Goal: Task Accomplishment & Management: Use online tool/utility

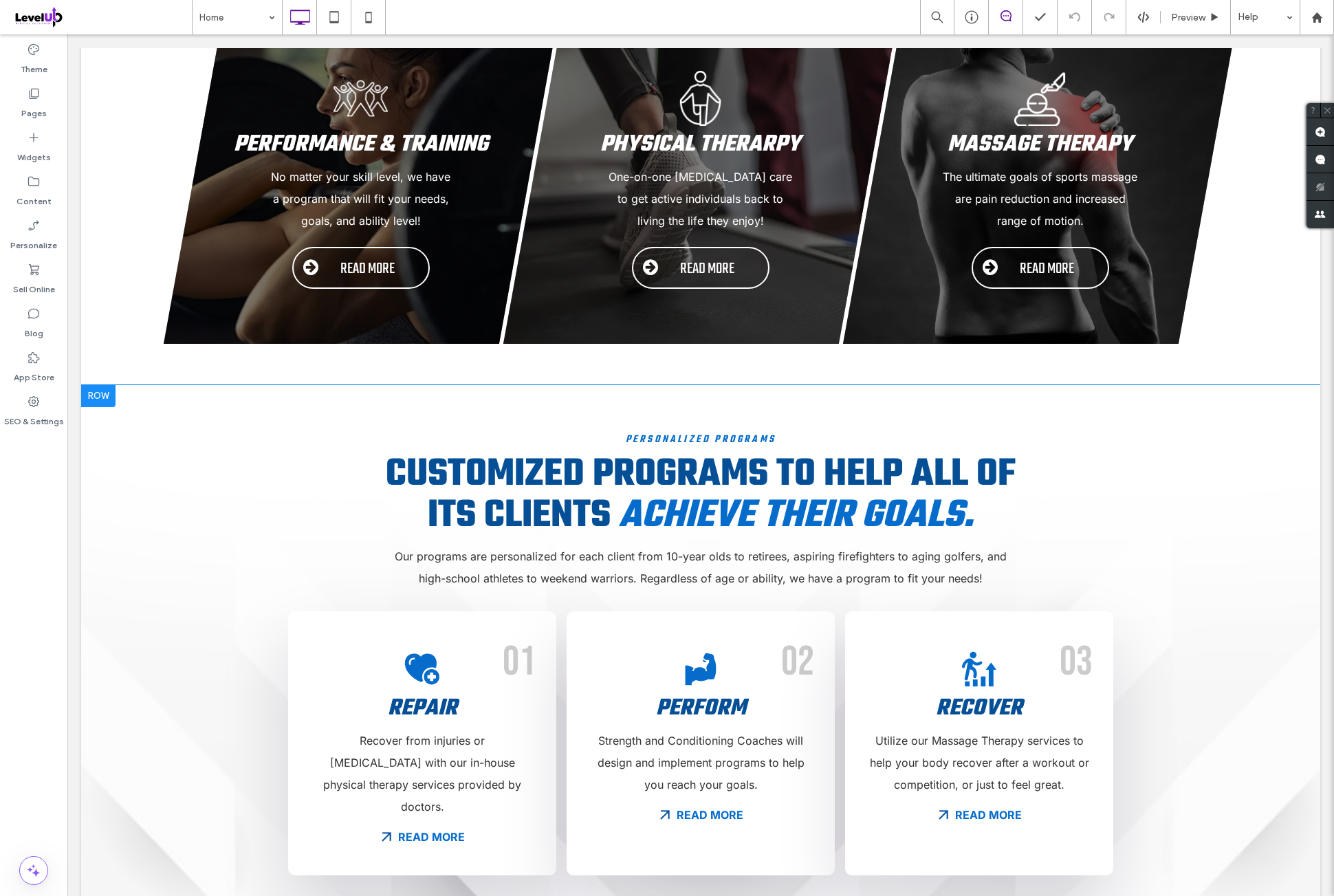
scroll to position [458, 0]
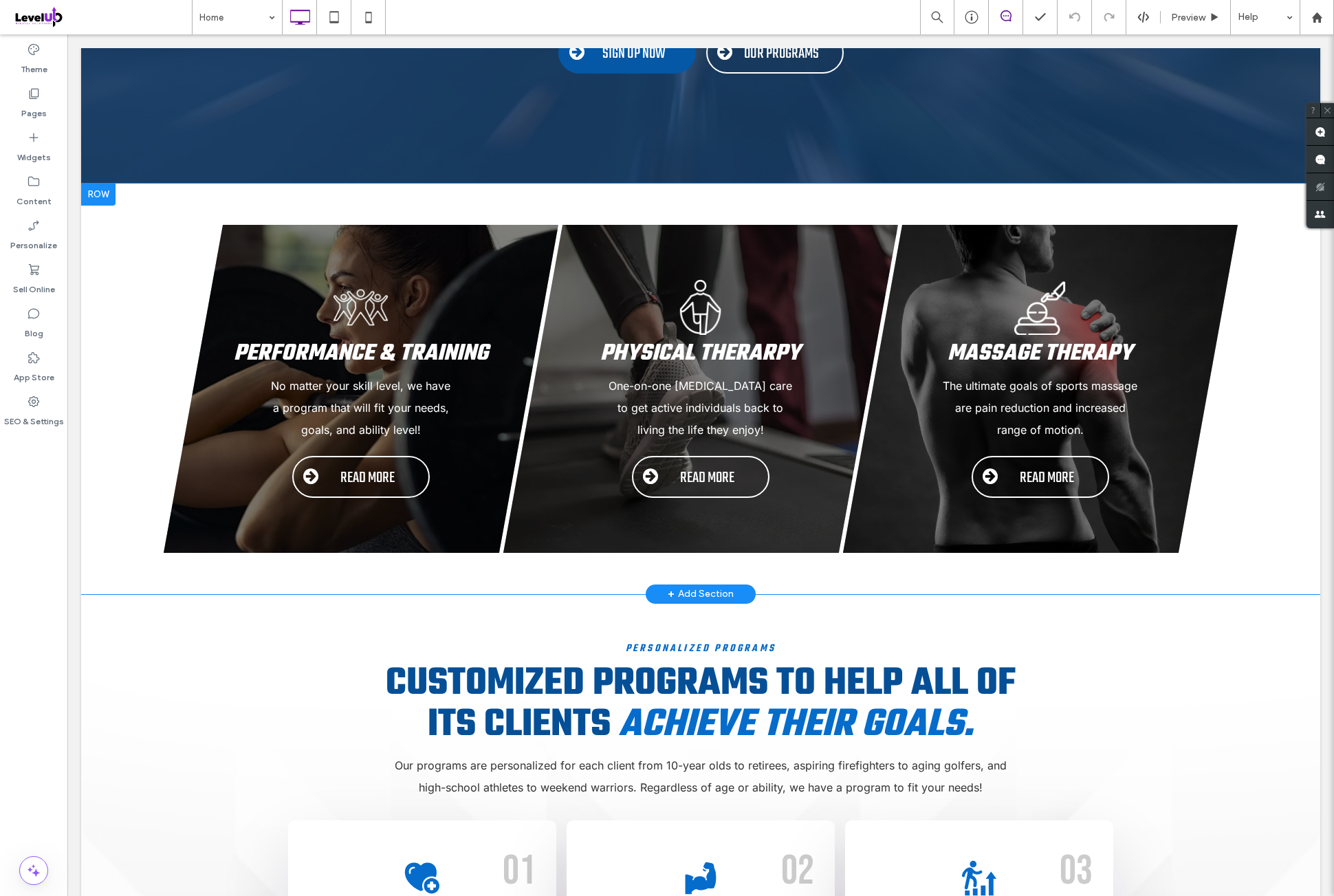
click at [120, 382] on div "Performance & Training No matter your skill level, we have a program that will …" at bounding box center [701, 389] width 1184 height 328
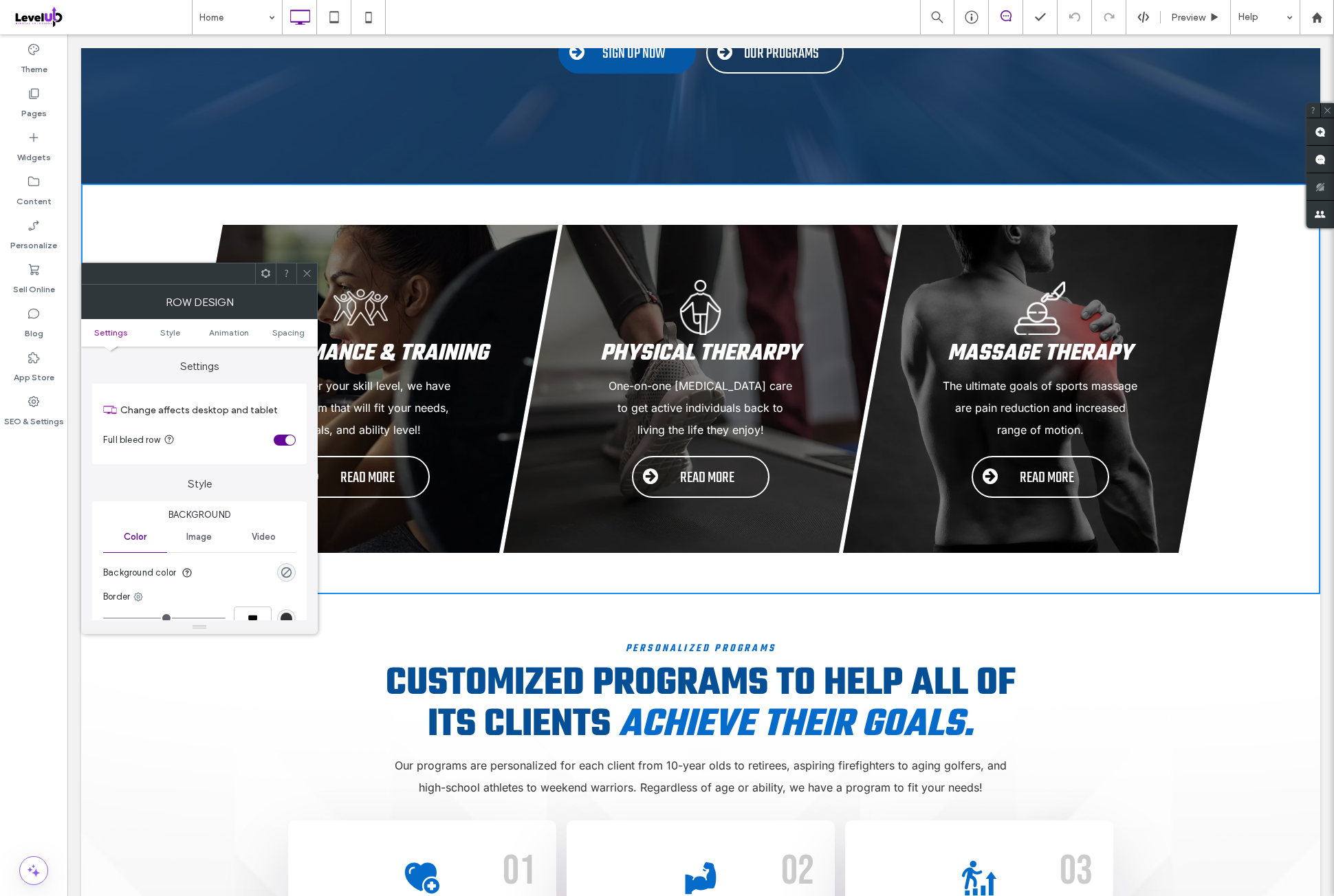
scroll to position [114, 0]
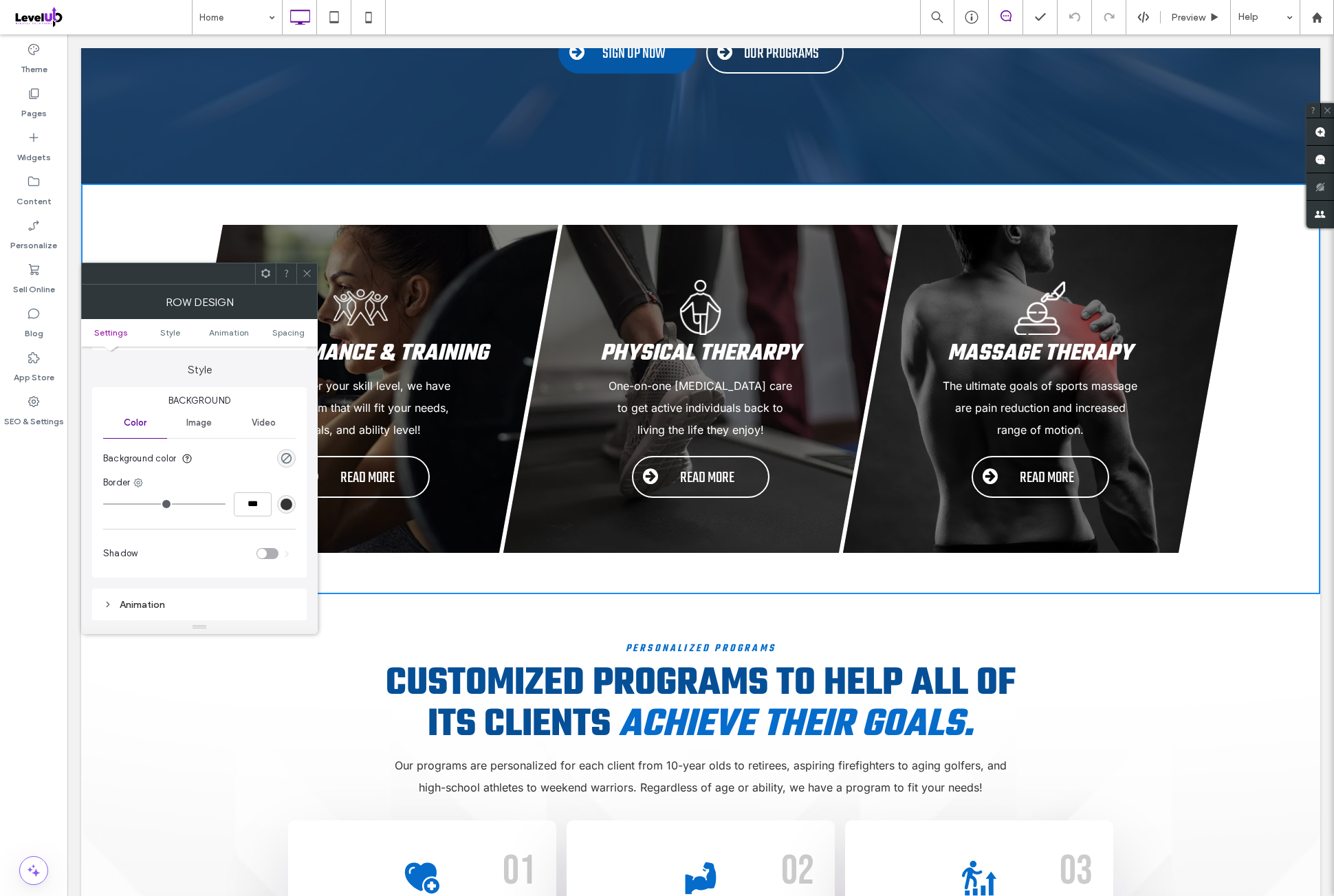
click at [198, 424] on span "Image" at bounding box center [198, 423] width 25 height 11
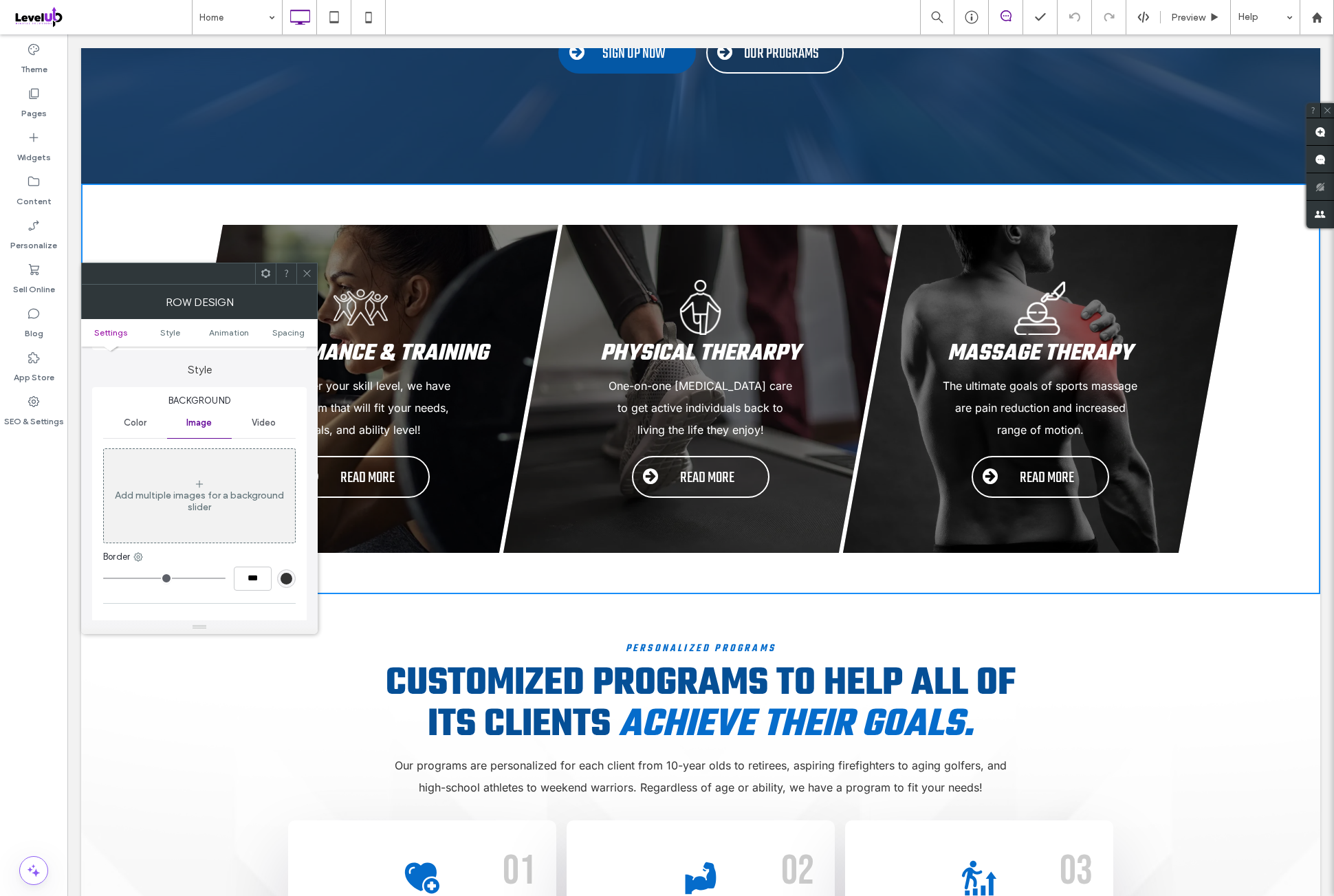
click at [208, 469] on div "Add multiple images for a background slider" at bounding box center [199, 495] width 191 height 91
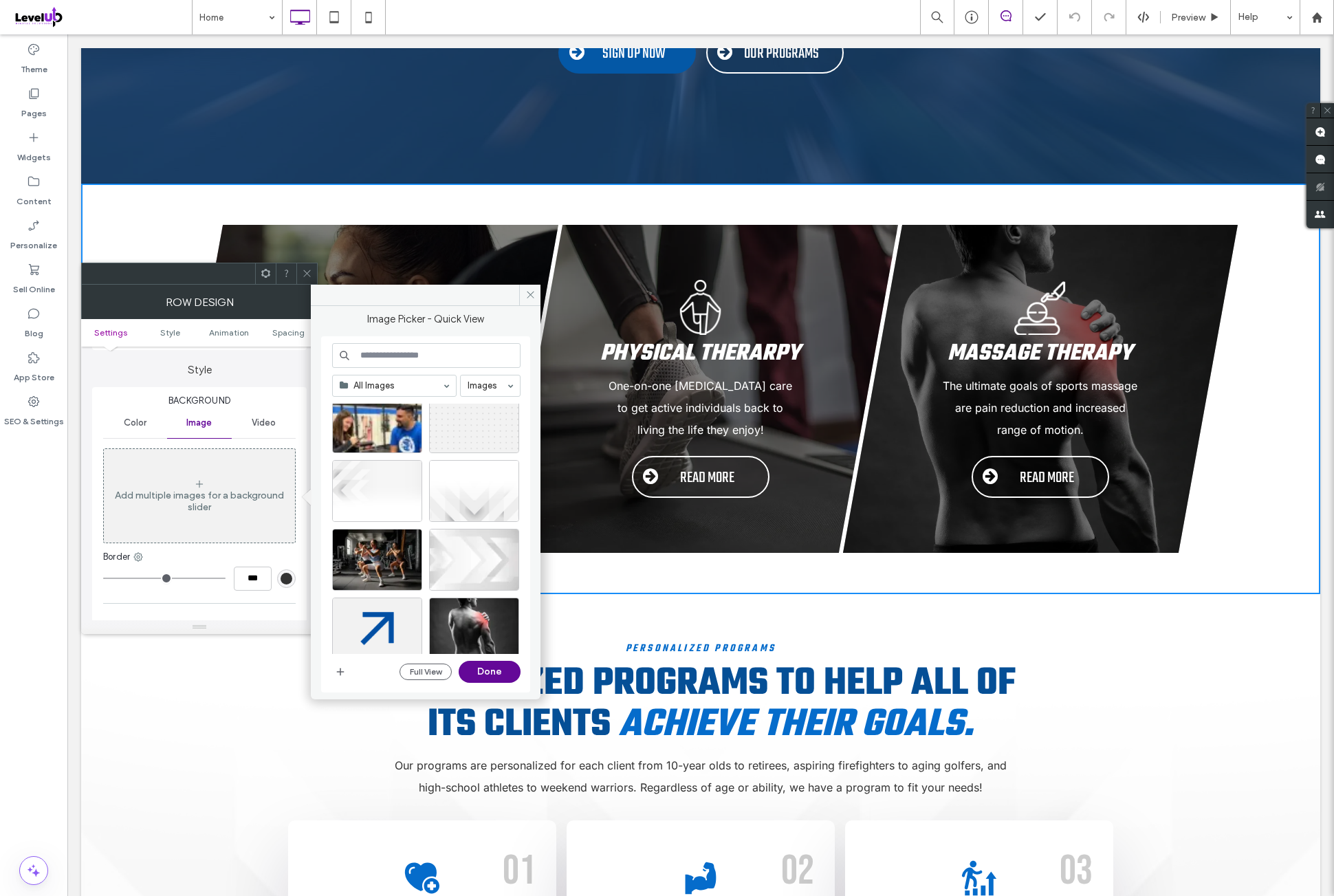
scroll to position [344, 0]
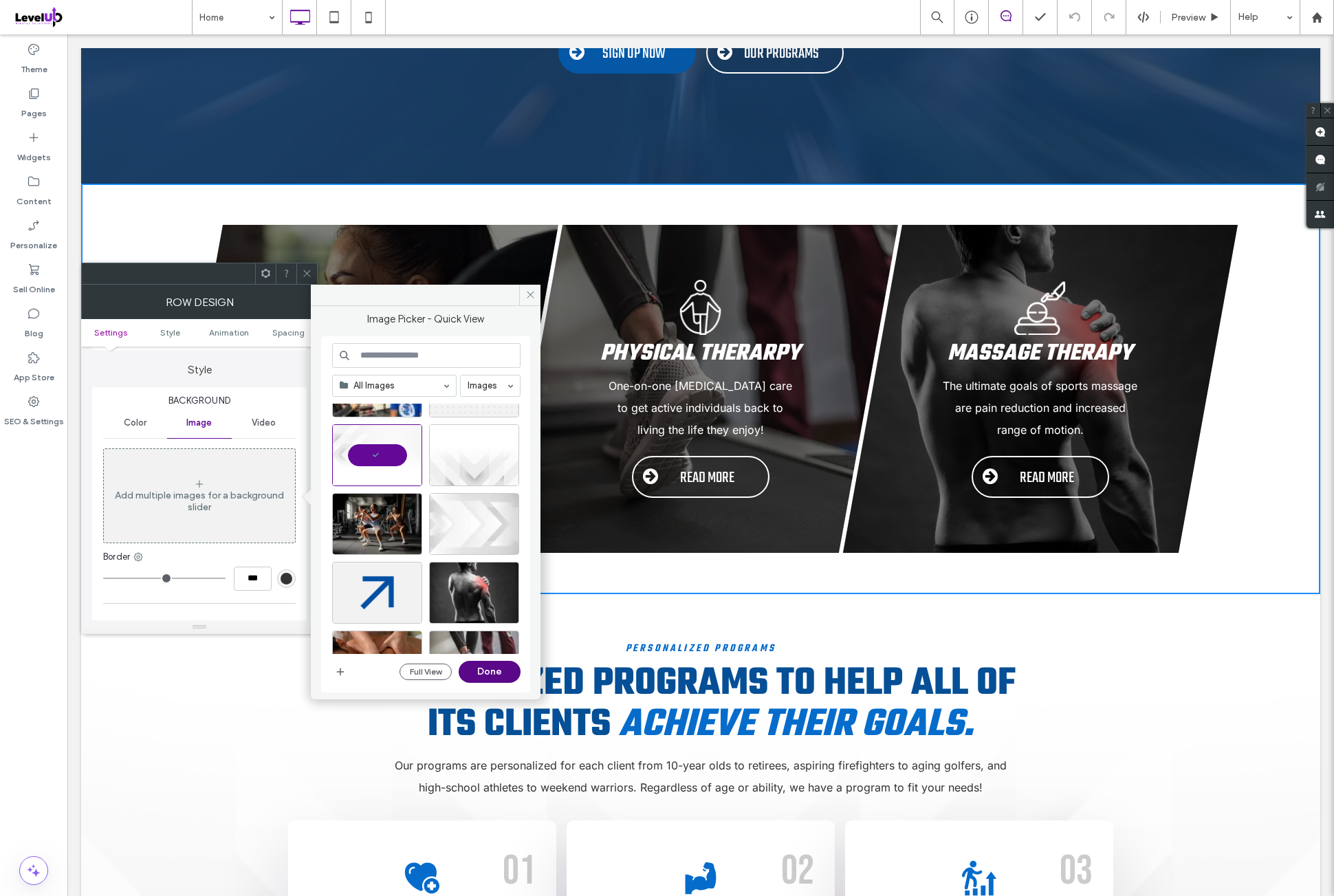
click at [504, 673] on button "Done" at bounding box center [489, 672] width 62 height 22
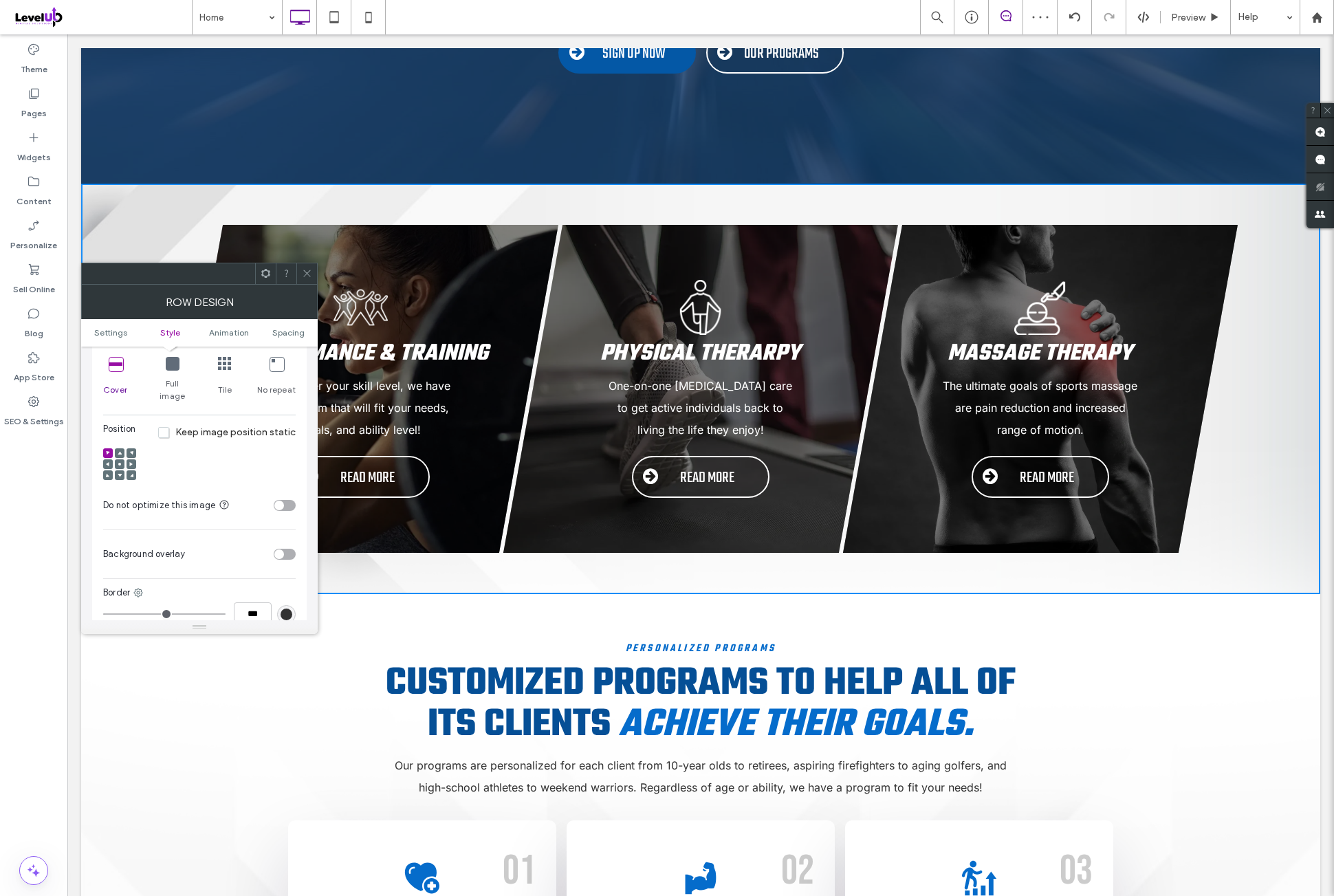
scroll to position [458, 0]
click at [120, 466] on span at bounding box center [119, 471] width 4 height 10
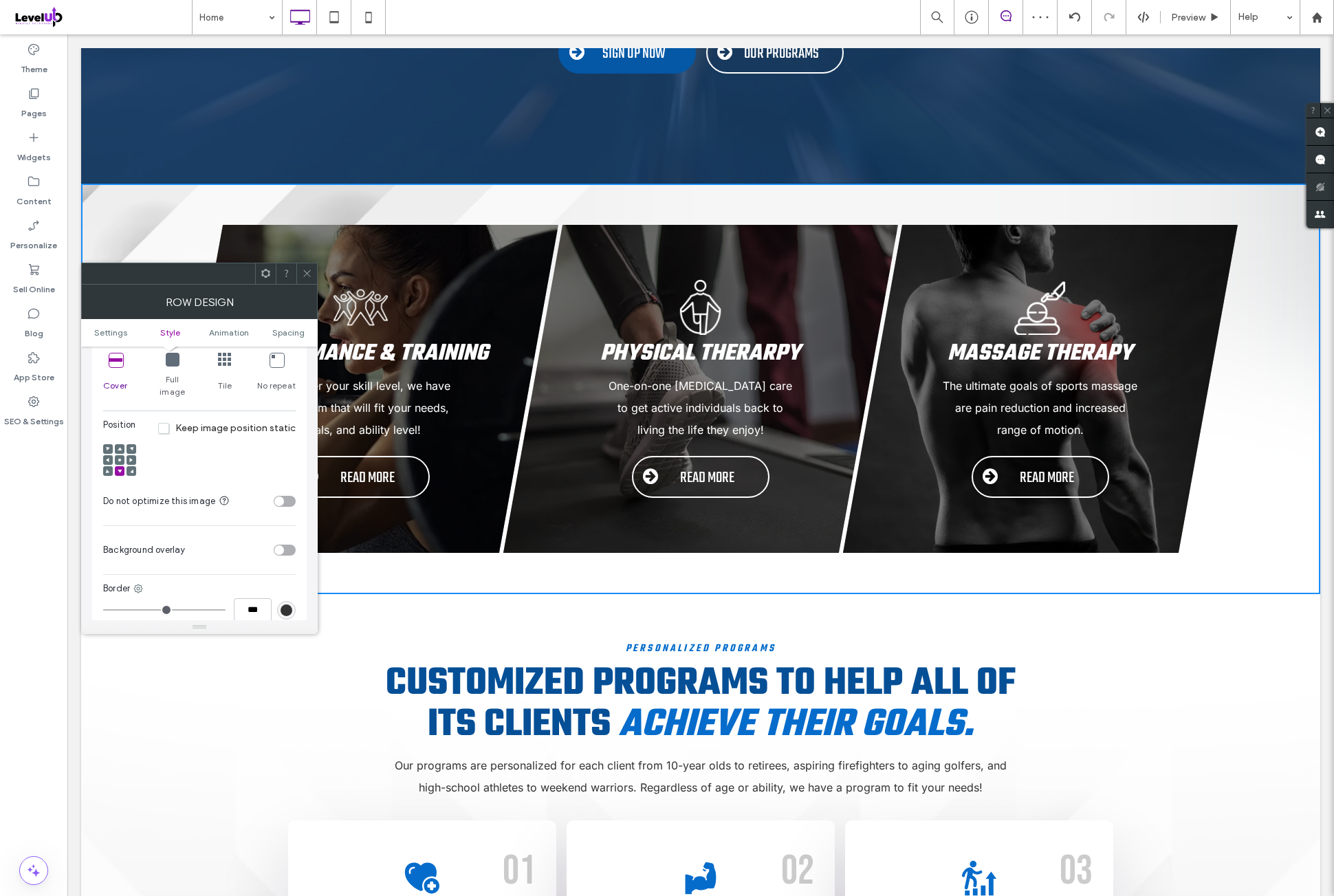
click at [120, 466] on span at bounding box center [119, 471] width 4 height 10
drag, startPoint x: 239, startPoint y: 438, endPoint x: 241, endPoint y: 445, distance: 7.3
click at [239, 437] on div "Position Keep image position static" at bounding box center [199, 451] width 192 height 66
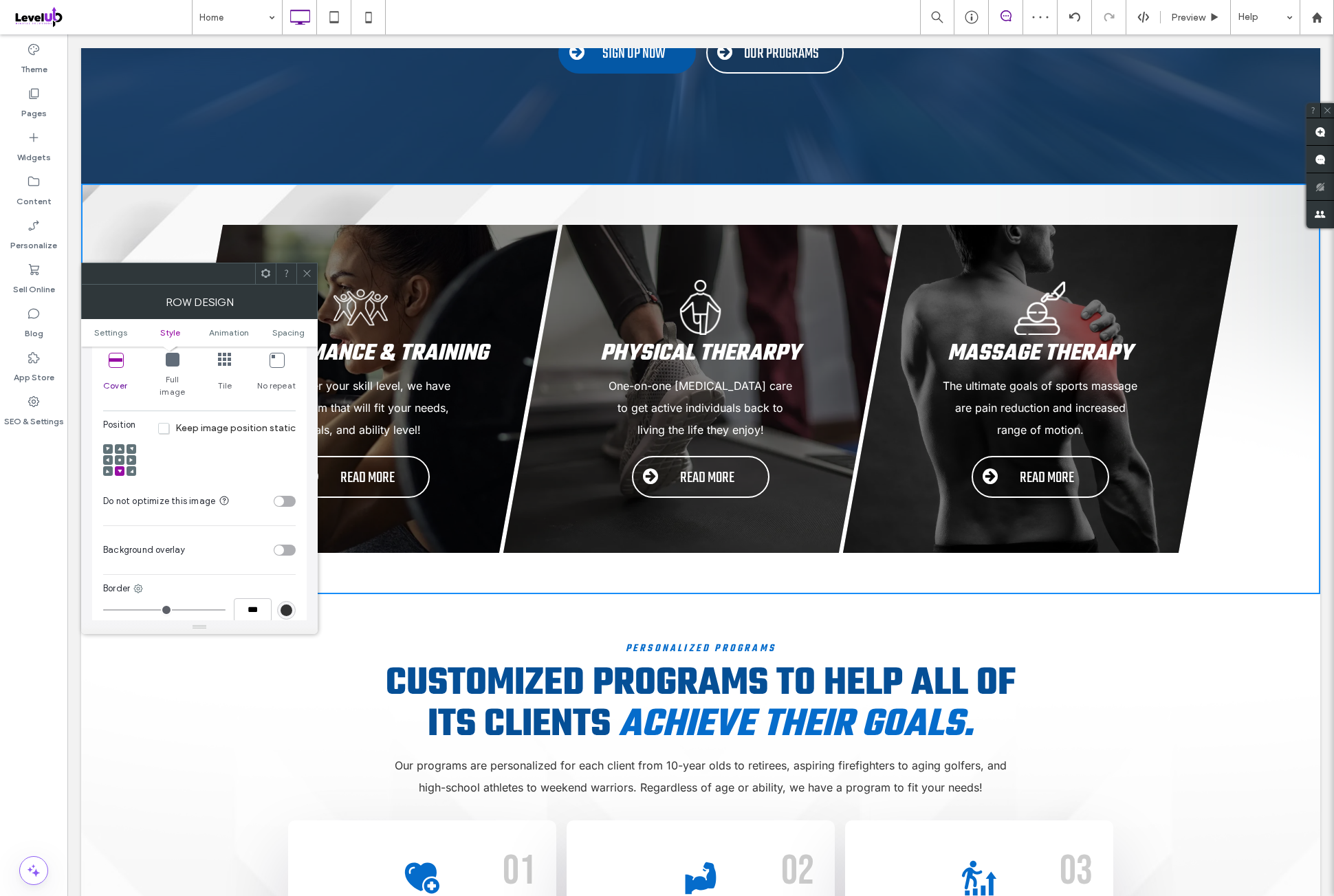
click at [295, 496] on div "toggle" at bounding box center [285, 501] width 22 height 11
click at [247, 460] on div "Position Keep image position static" at bounding box center [199, 451] width 192 height 66
click at [282, 546] on div "toggle" at bounding box center [279, 550] width 10 height 10
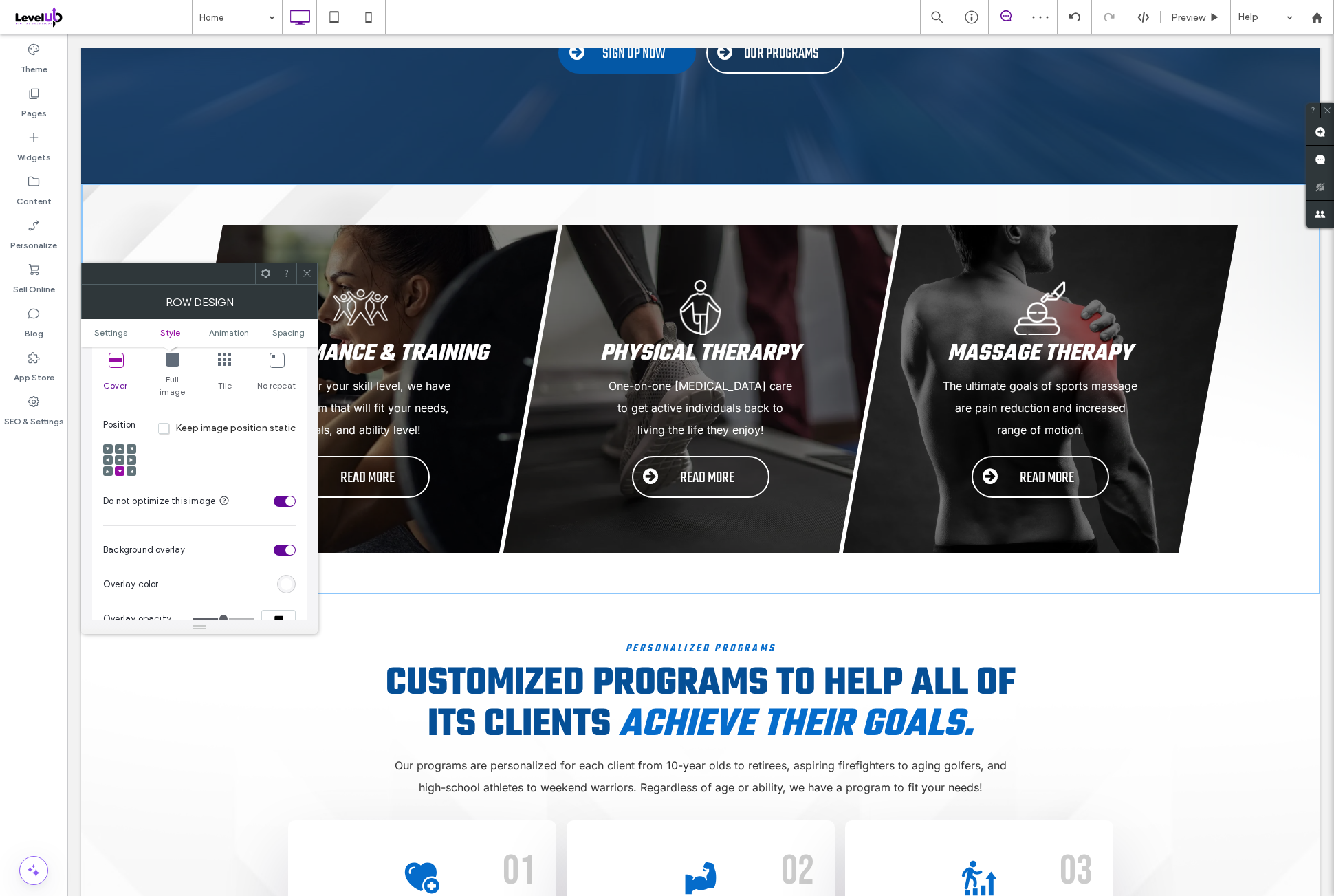
click at [304, 269] on icon at bounding box center [308, 273] width 11 height 11
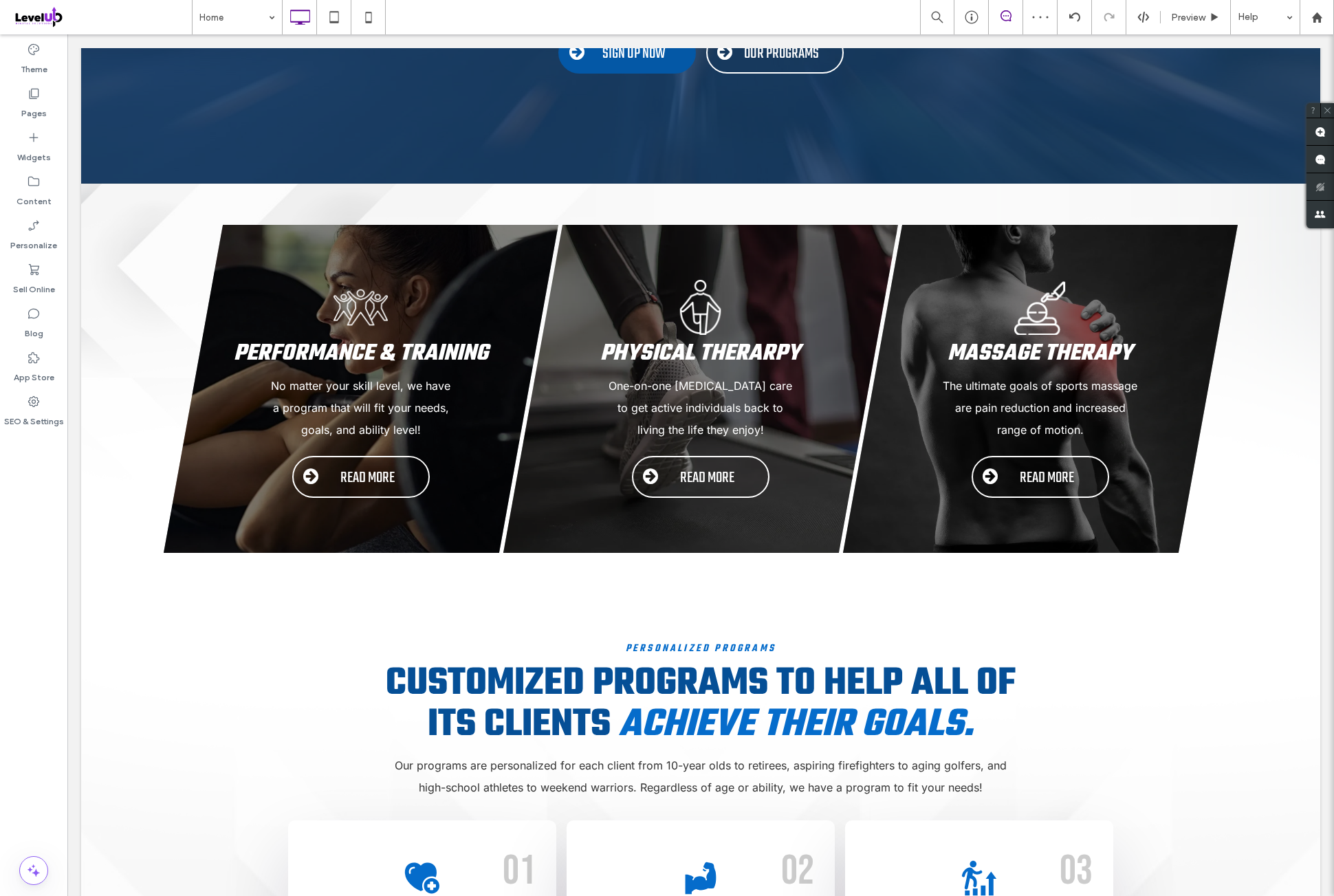
click at [32, 552] on div "Theme Pages Widgets Content Personalize Sell Online Blog App Store SEO & Settin…" at bounding box center [34, 465] width 67 height 862
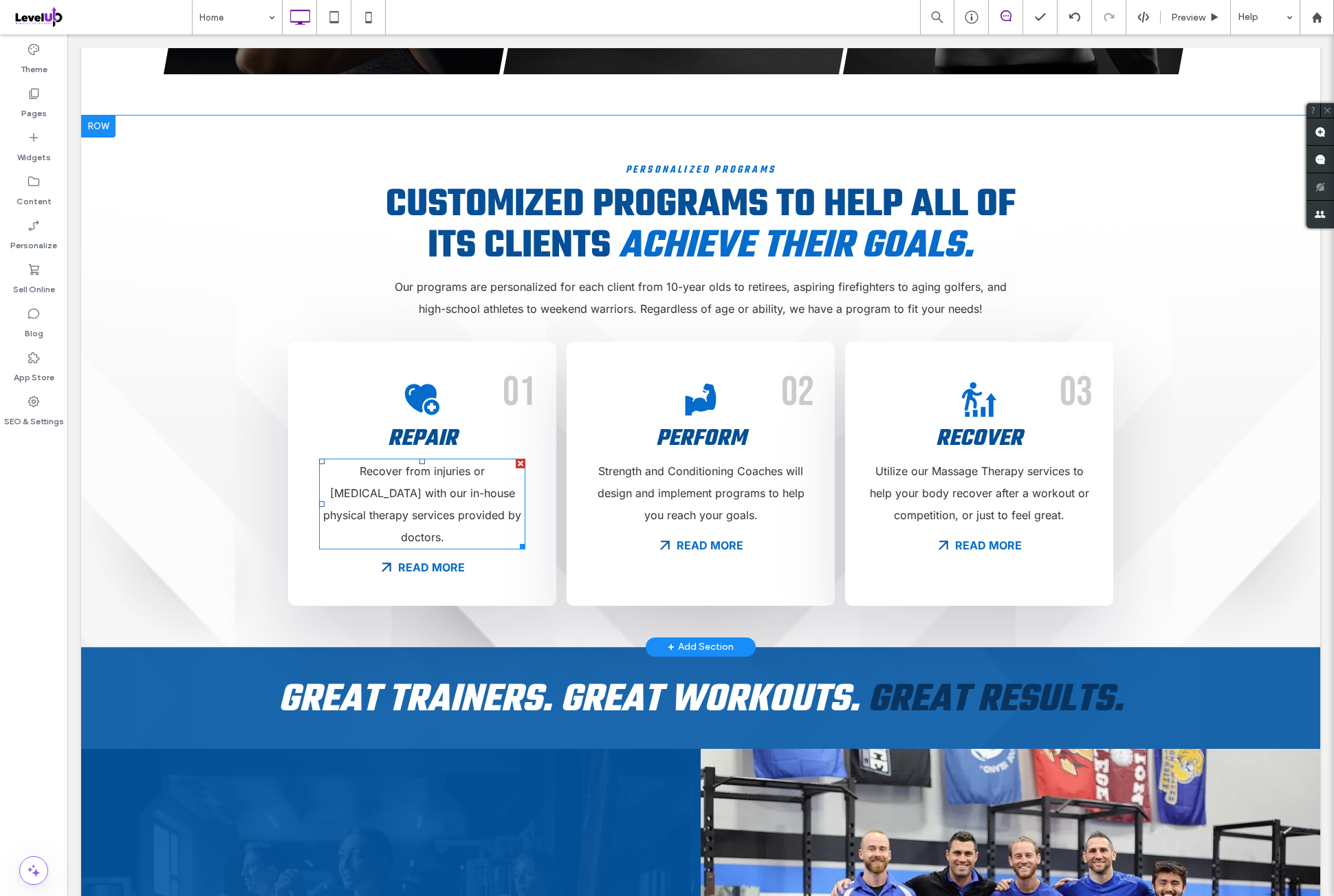
scroll to position [917, 0]
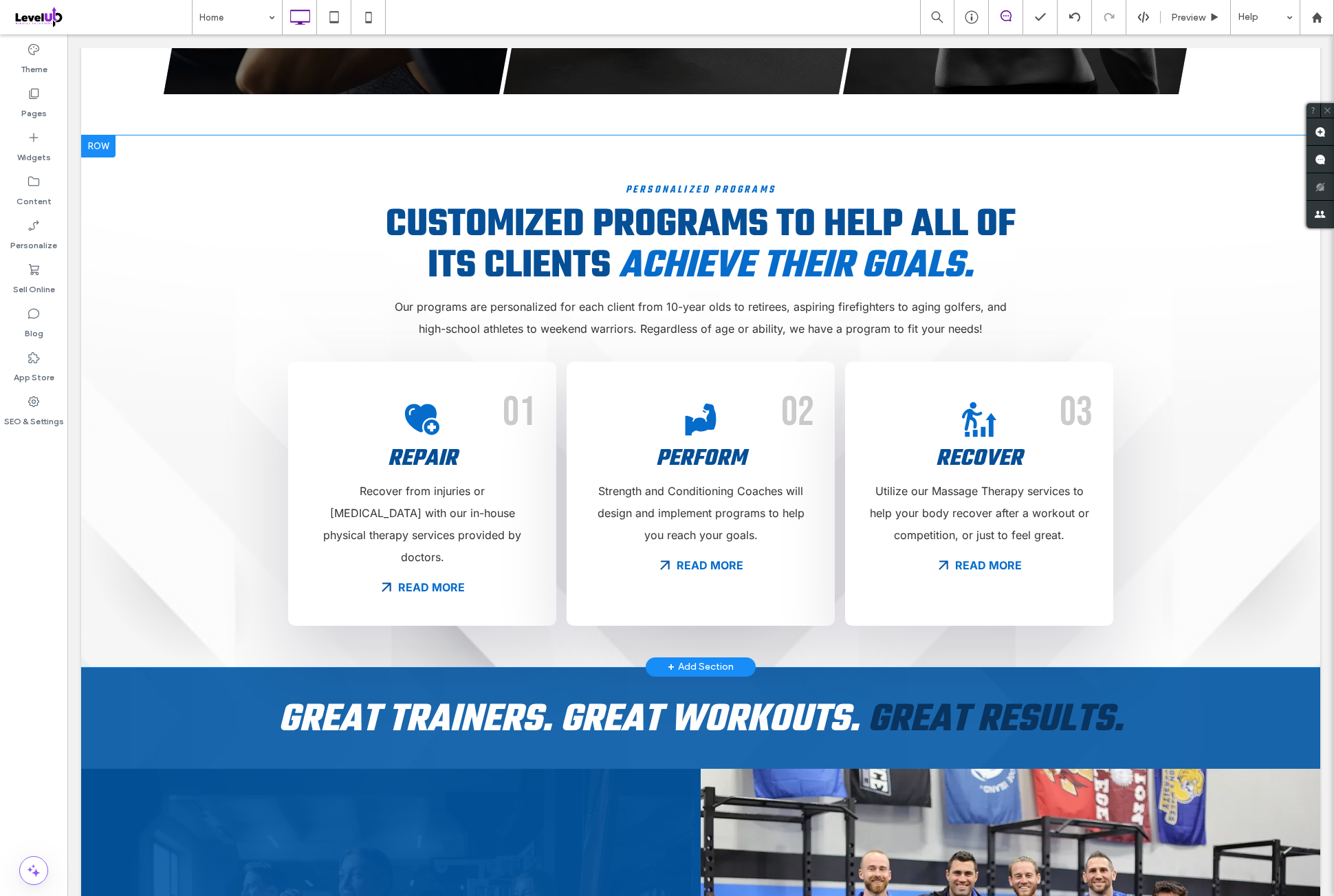
click at [87, 482] on div "Personalized Programs Customized programs to help all of its clients achieve th…" at bounding box center [701, 401] width 1239 height 532
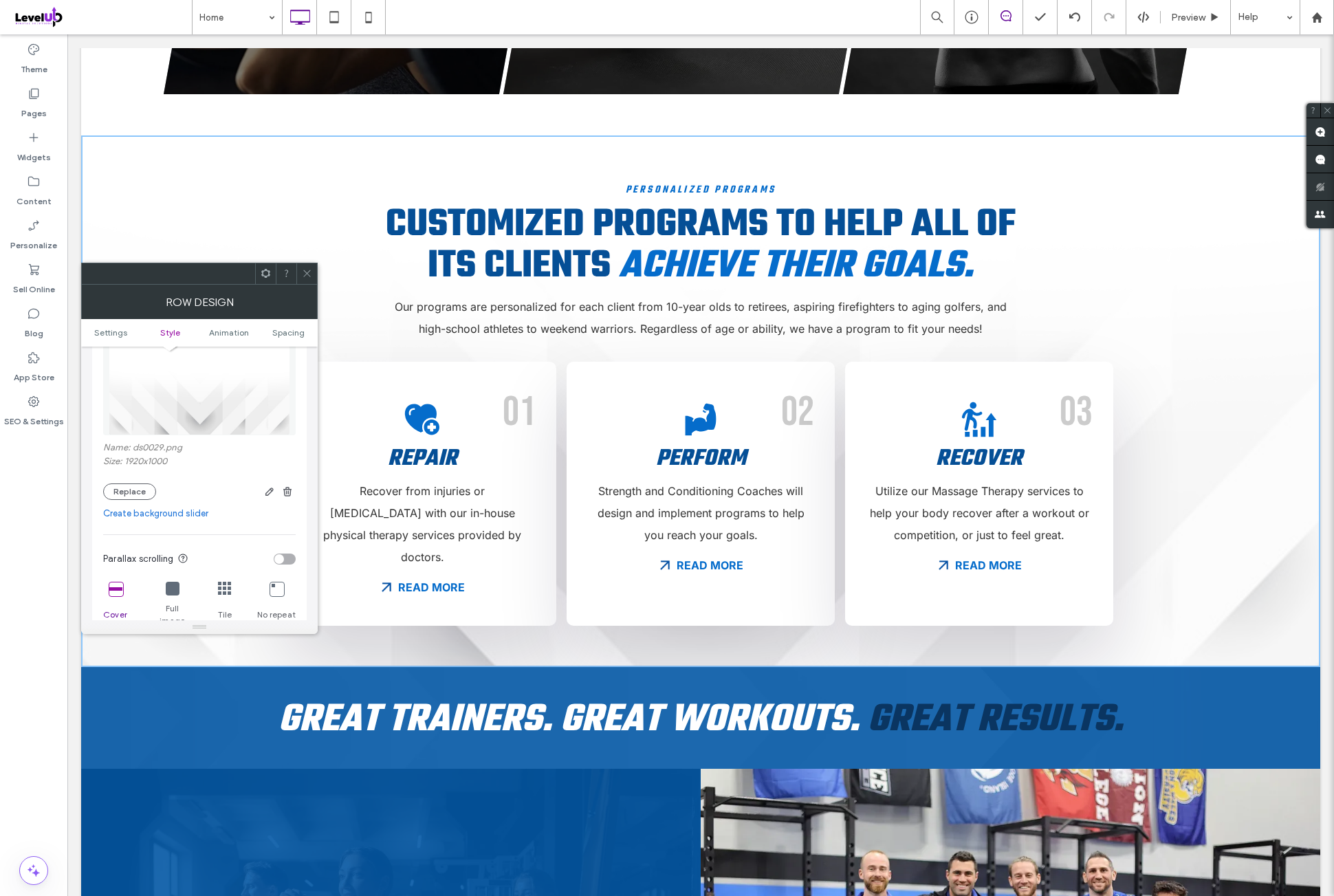
scroll to position [344, 0]
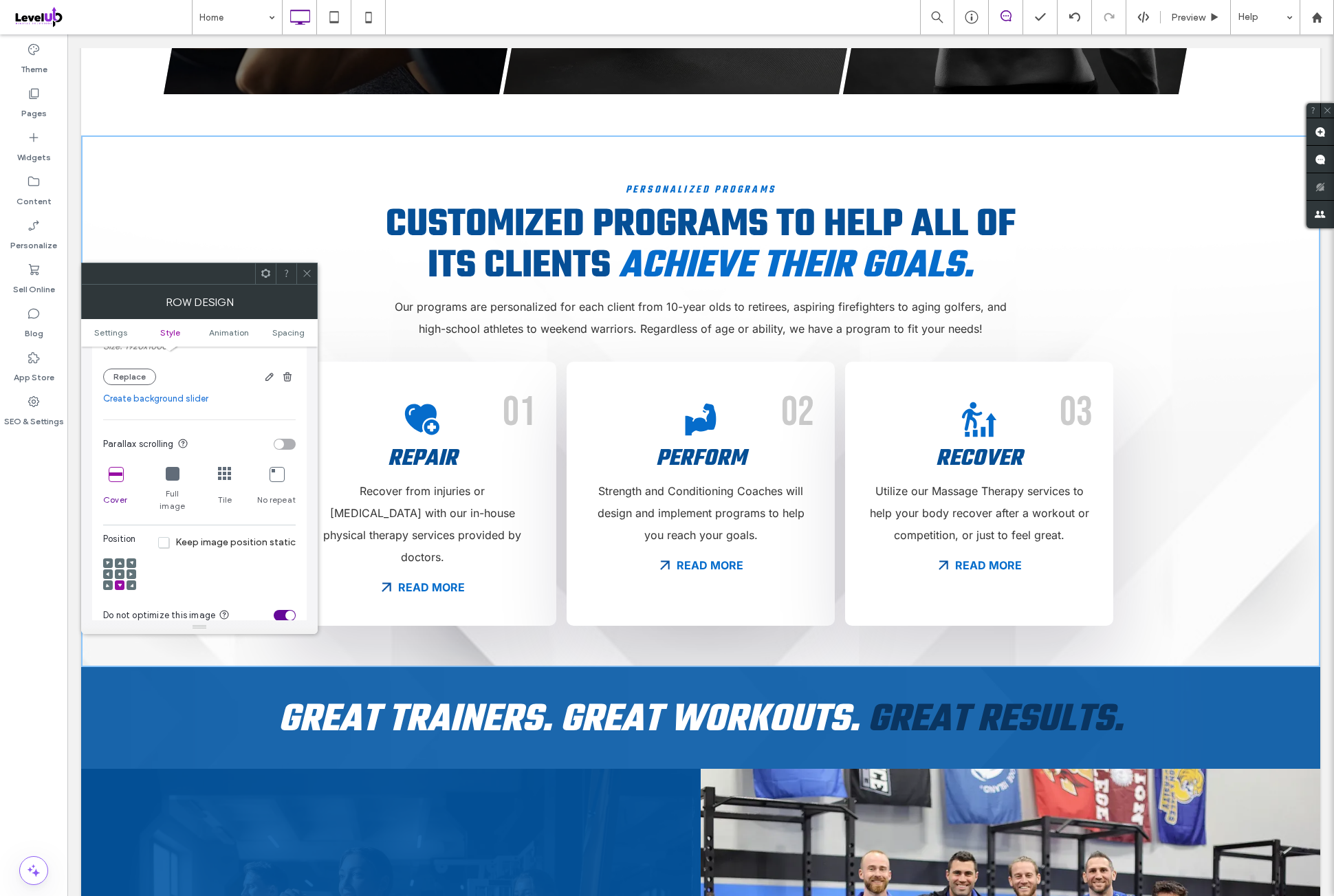
click at [115, 481] on icon at bounding box center [115, 474] width 14 height 14
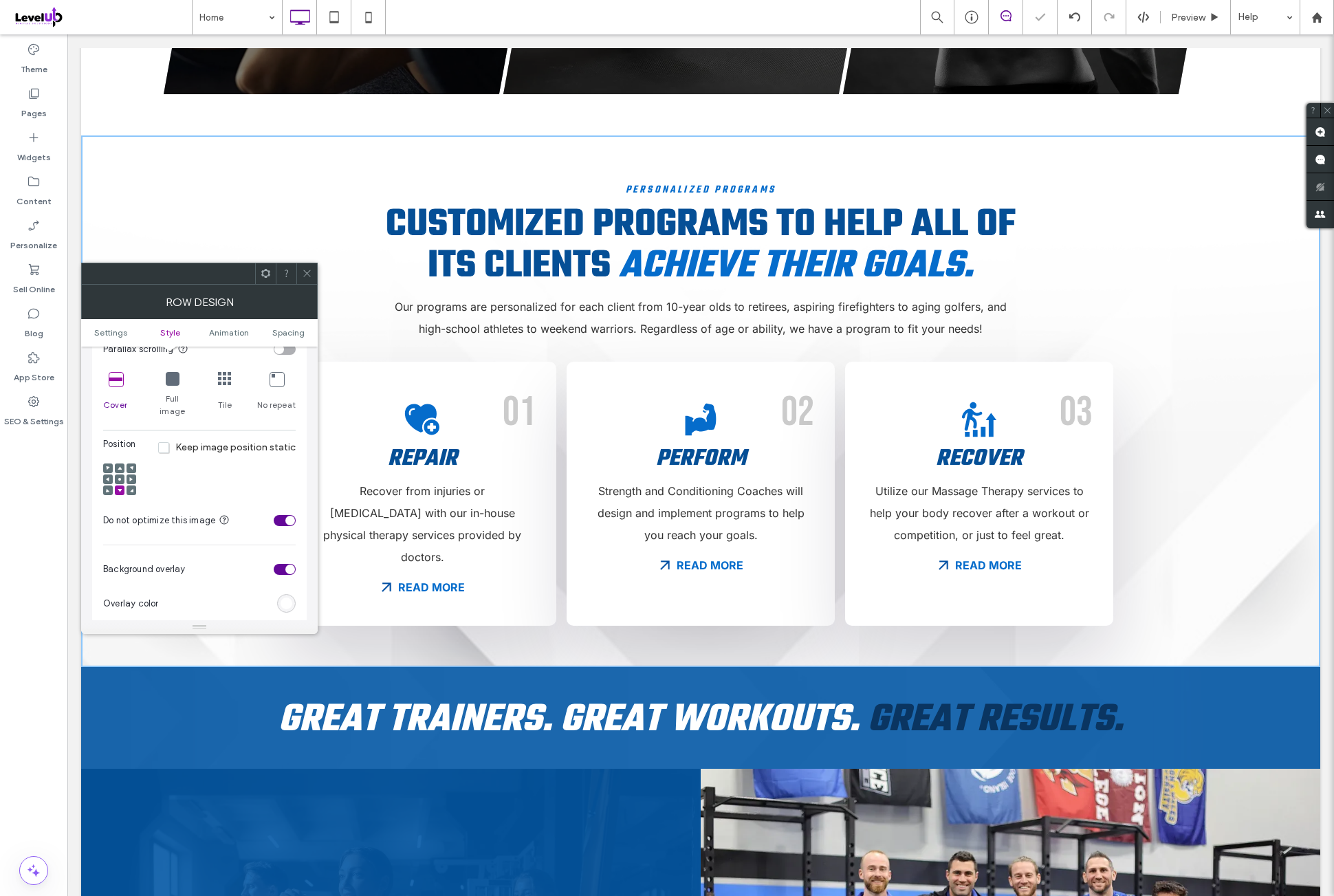
scroll to position [458, 0]
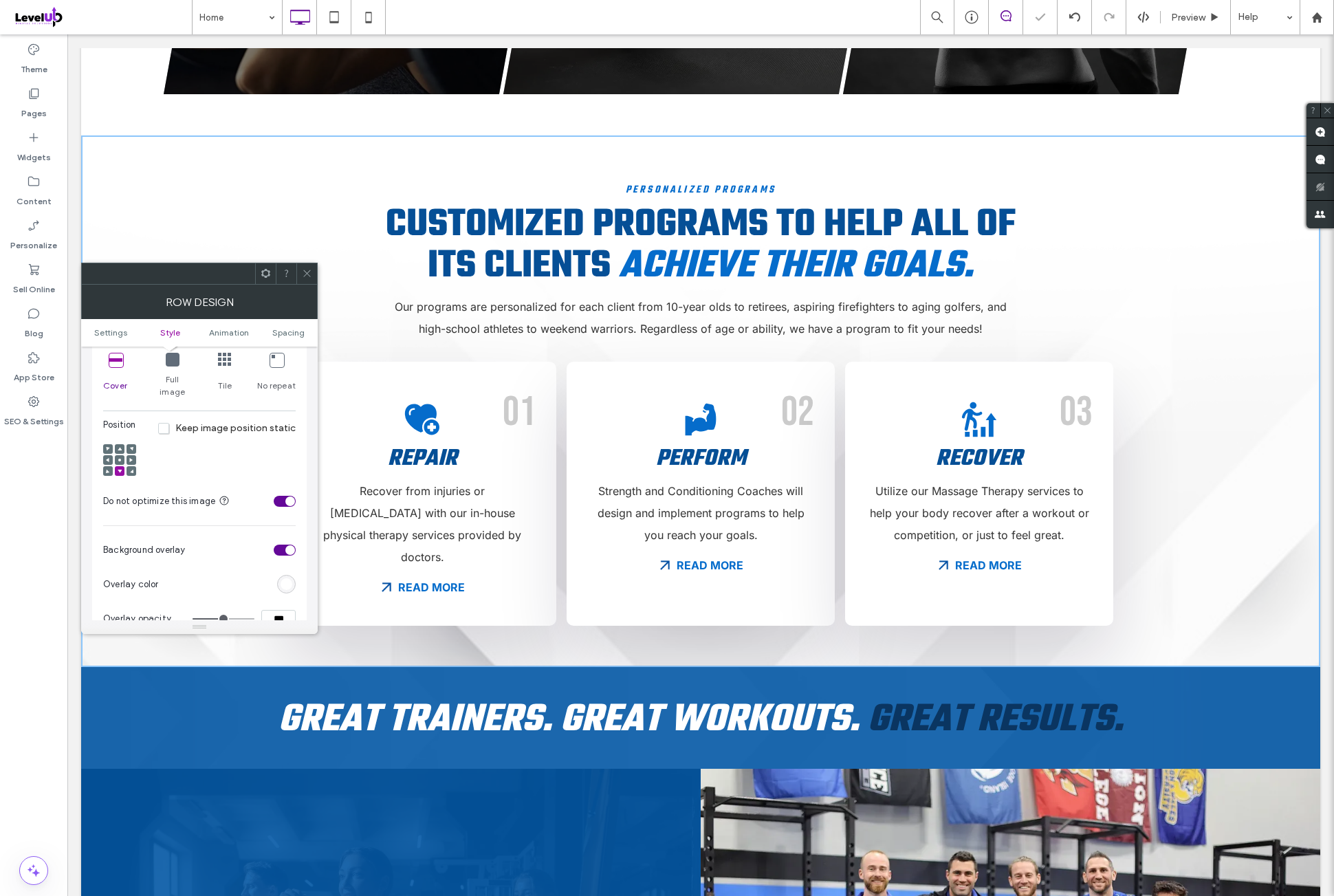
click at [120, 469] on use at bounding box center [119, 471] width 4 height 4
click at [249, 443] on div "Position Keep image position static" at bounding box center [199, 451] width 192 height 66
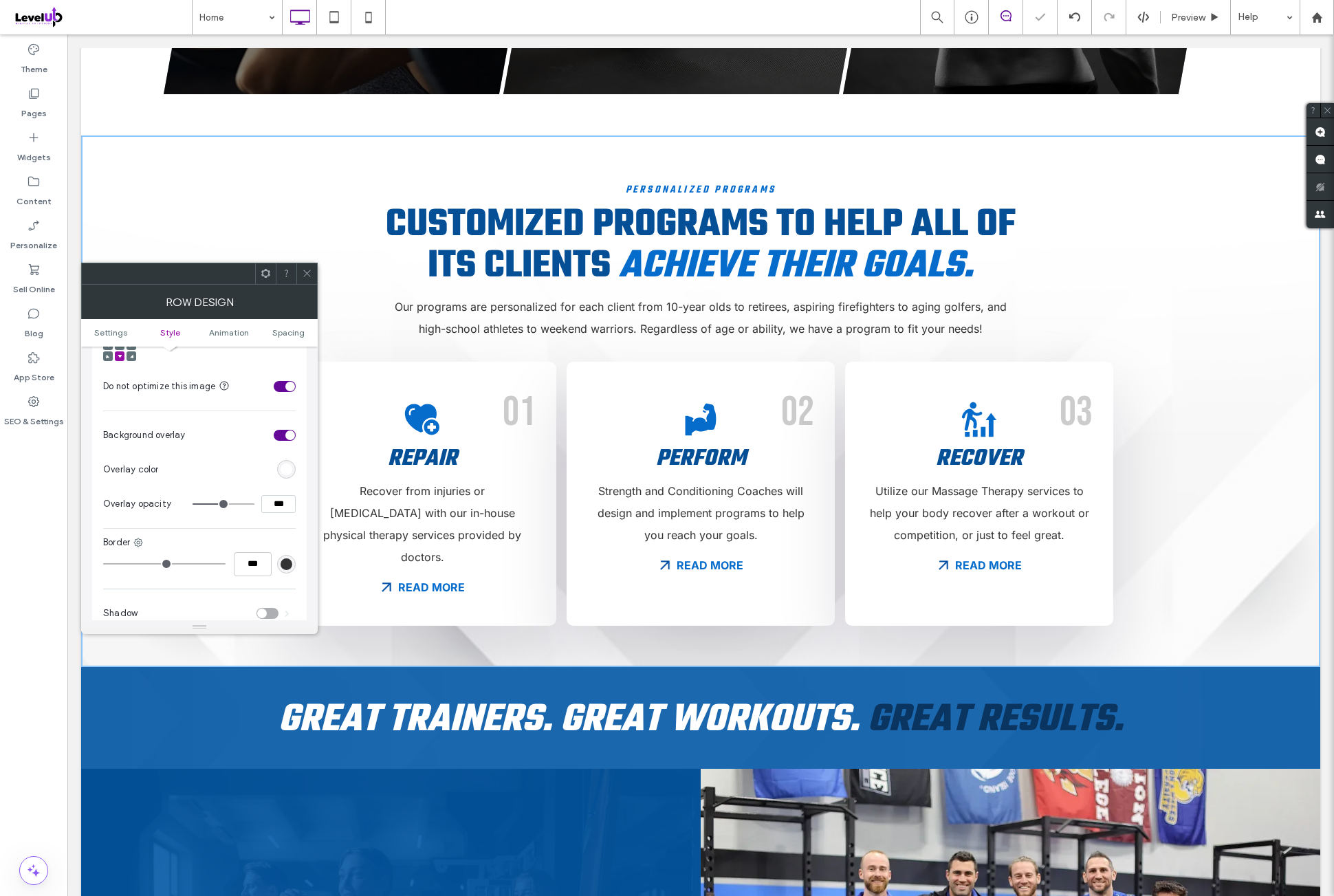
click at [288, 463] on div "rgb(255, 255, 255)" at bounding box center [286, 469] width 11 height 11
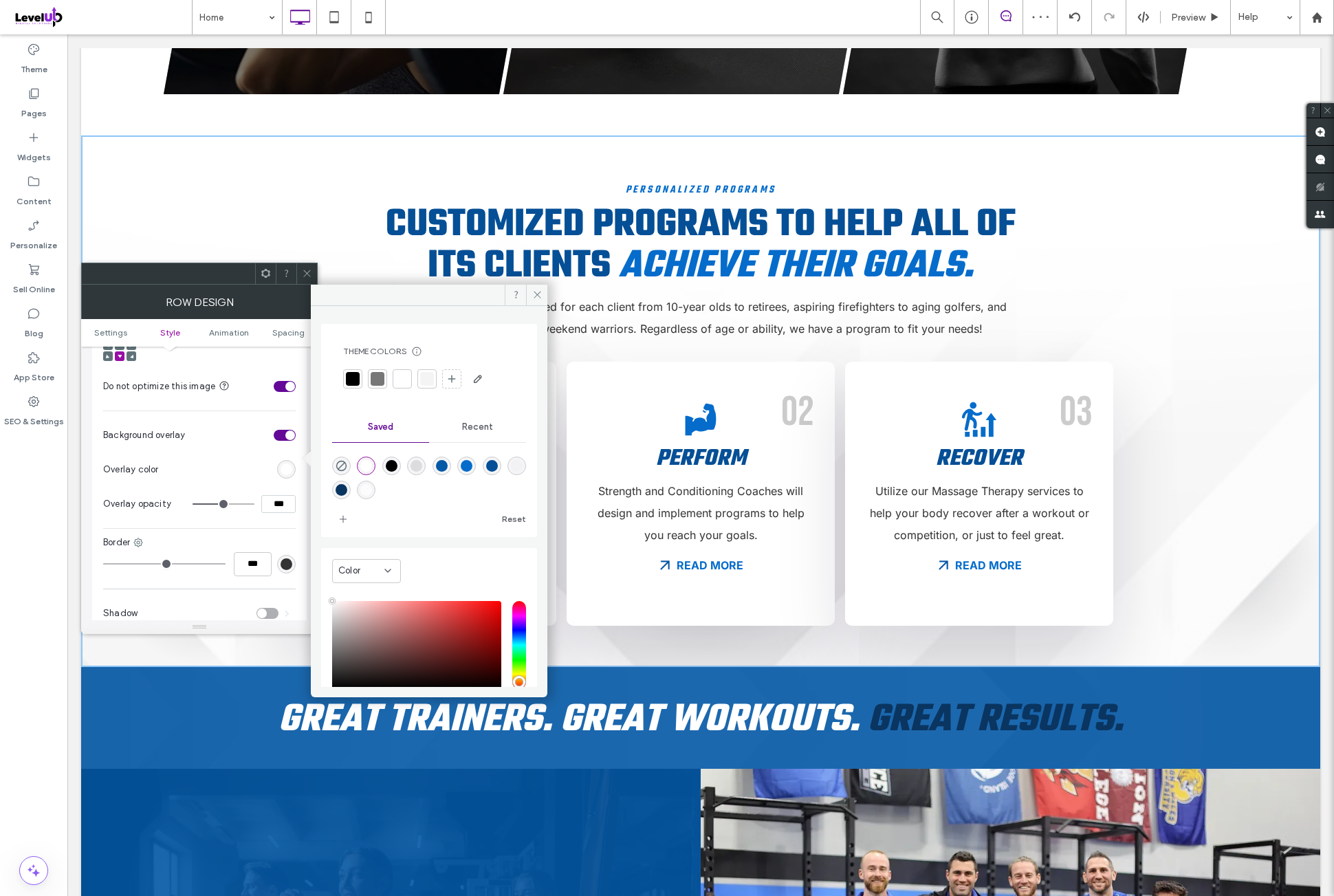
click at [369, 463] on div "rgba(255,255,255,1)" at bounding box center [366, 466] width 11 height 11
click at [218, 453] on section "Overlay color" at bounding box center [199, 469] width 192 height 34
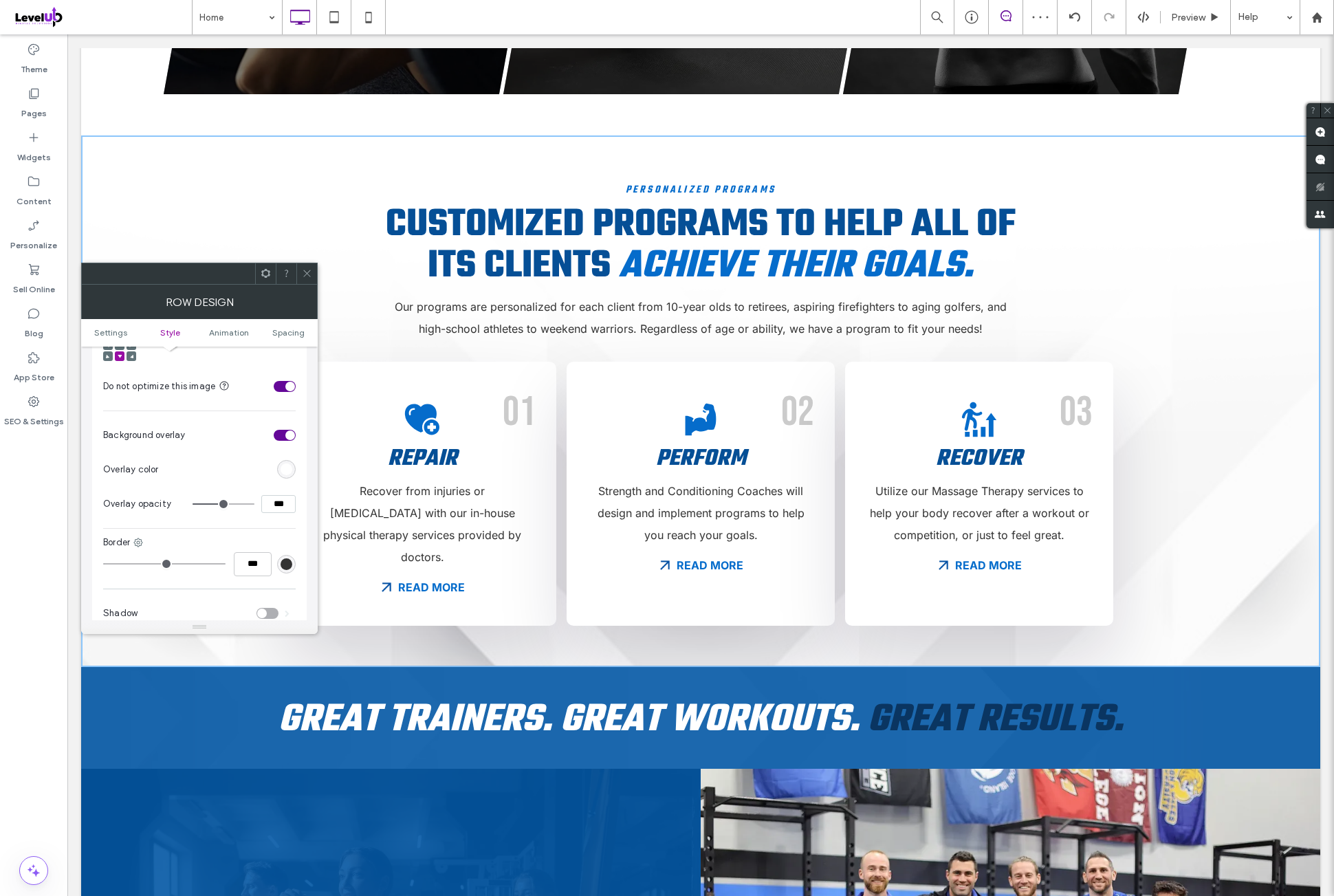
click at [309, 276] on icon at bounding box center [308, 273] width 11 height 11
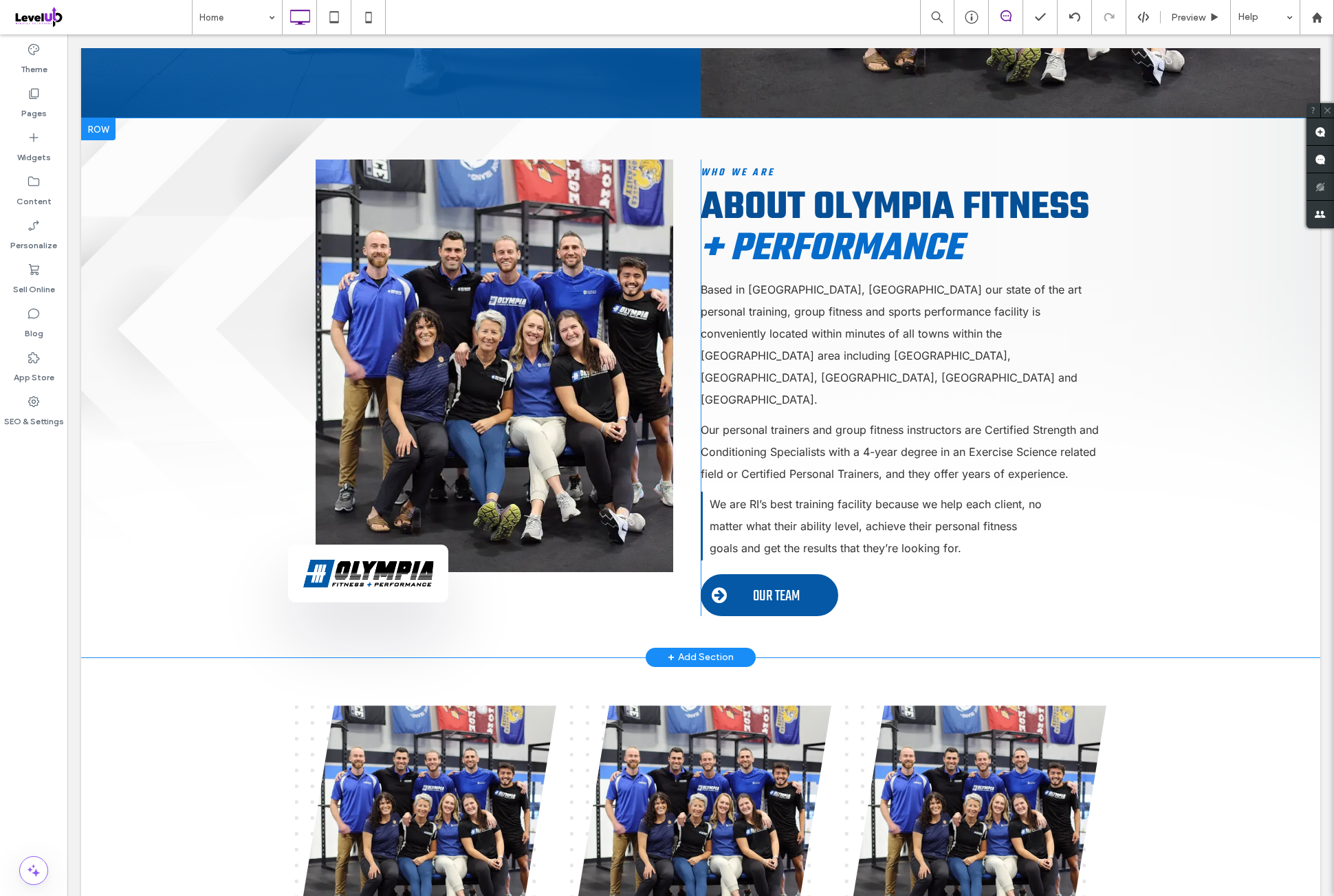
scroll to position [2063, 0]
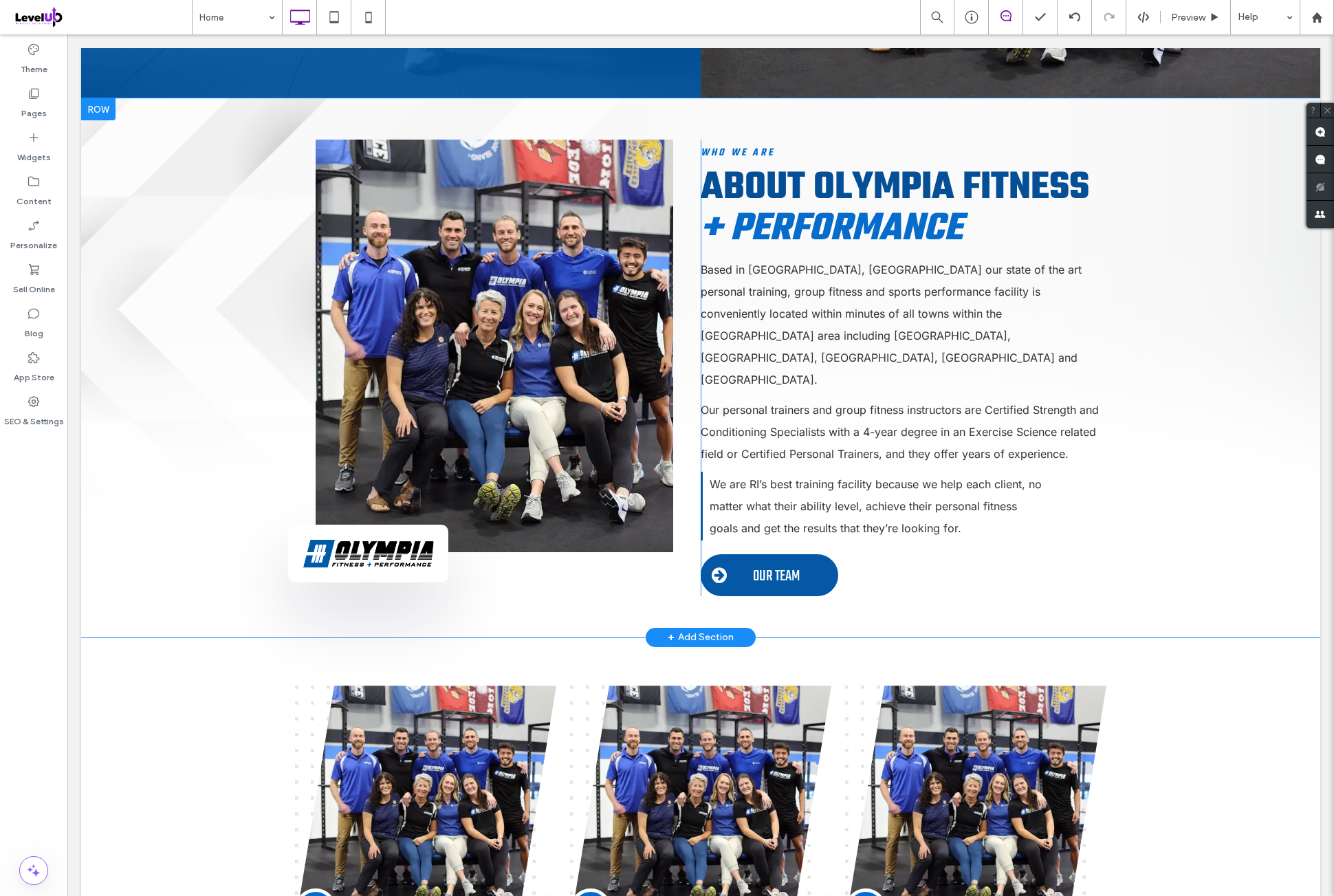
click at [169, 384] on div "Button Click To Paste Click To Paste Click To Paste Who We Are About Olympia Fi…" at bounding box center [701, 368] width 1239 height 539
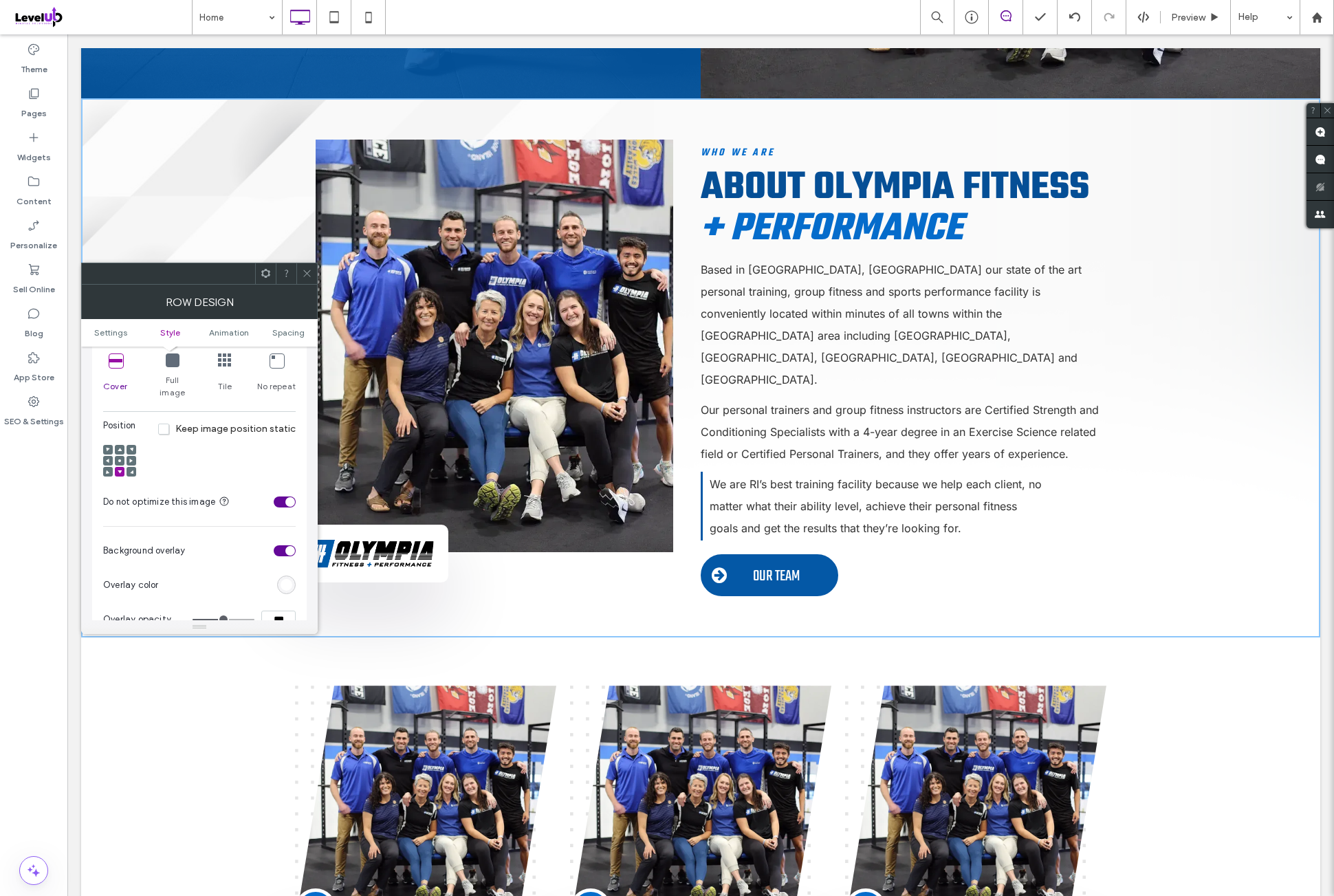
scroll to position [458, 0]
click at [309, 274] on icon at bounding box center [308, 273] width 11 height 11
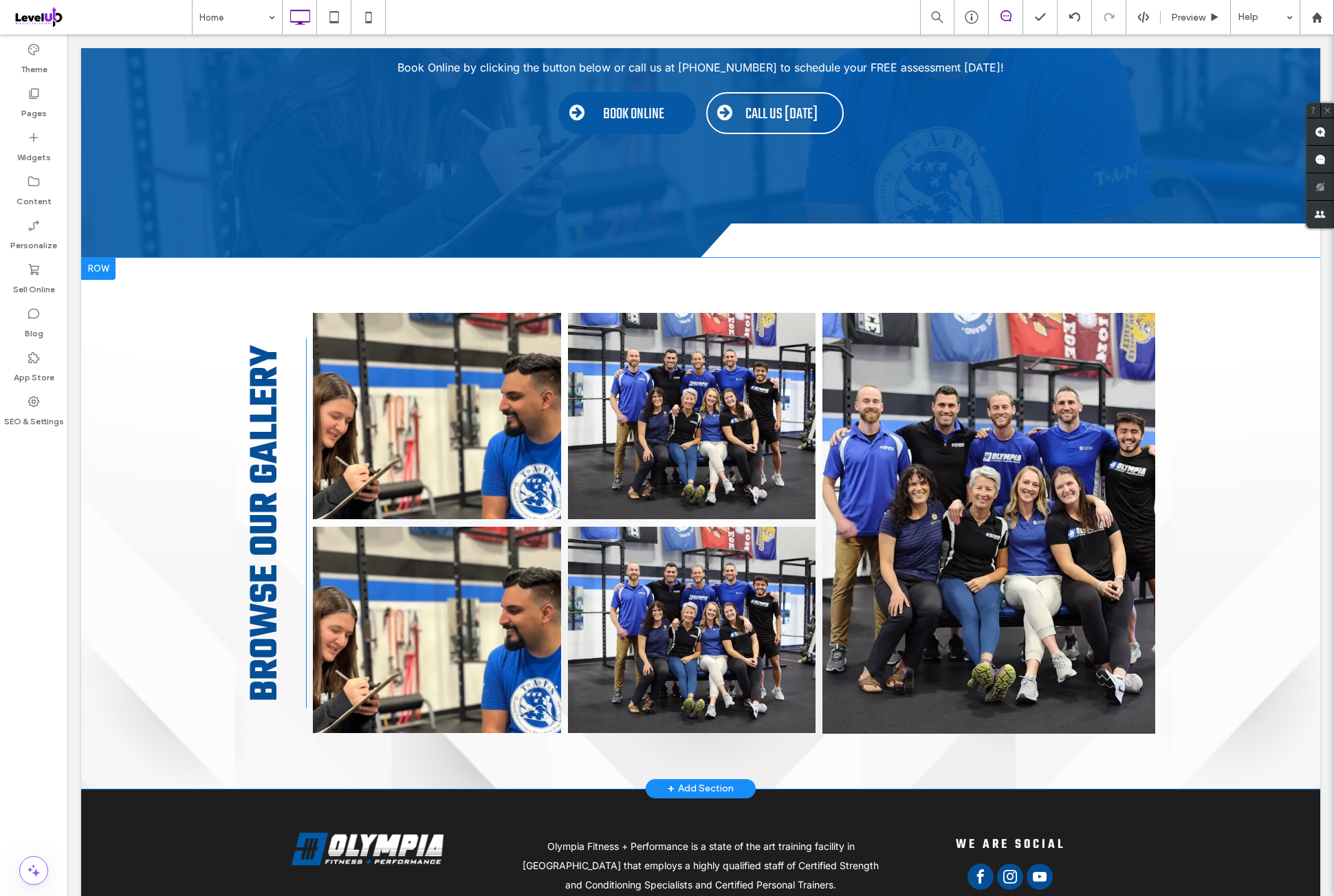
click at [147, 437] on div "bROWSE oUR gALLERY Click To Paste" at bounding box center [207, 523] width 198 height 370
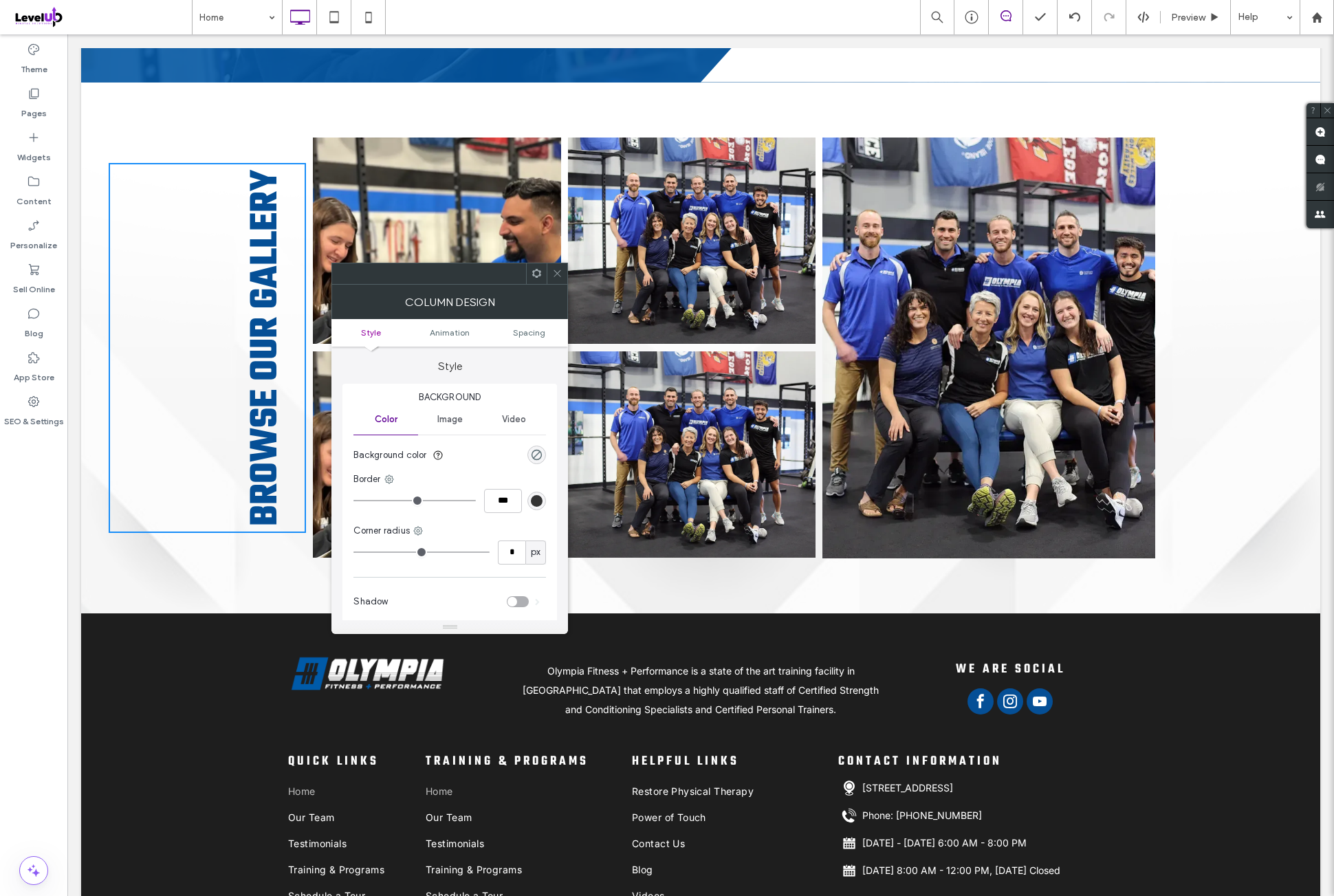
scroll to position [4227, 0]
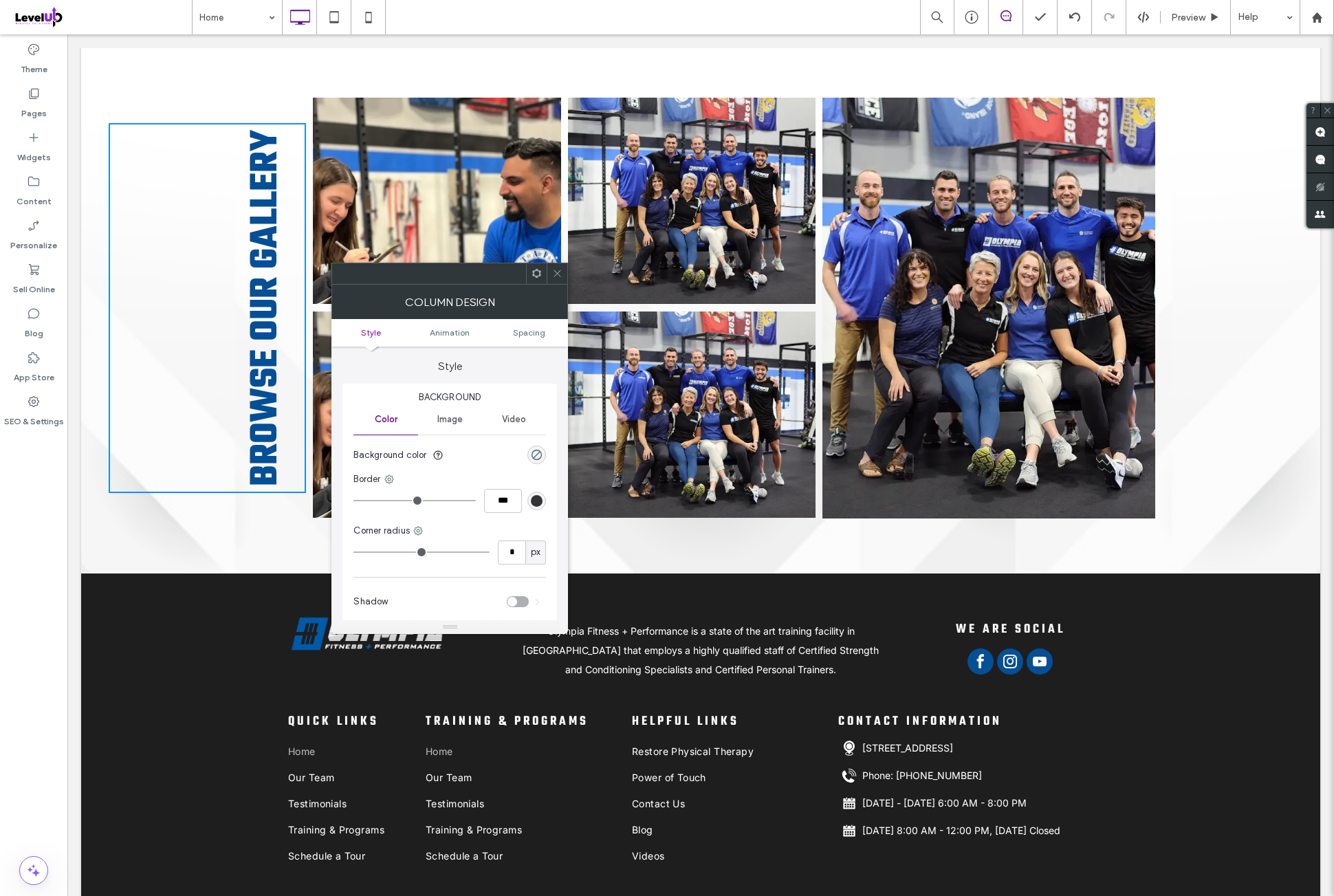
click at [555, 277] on icon at bounding box center [558, 273] width 11 height 11
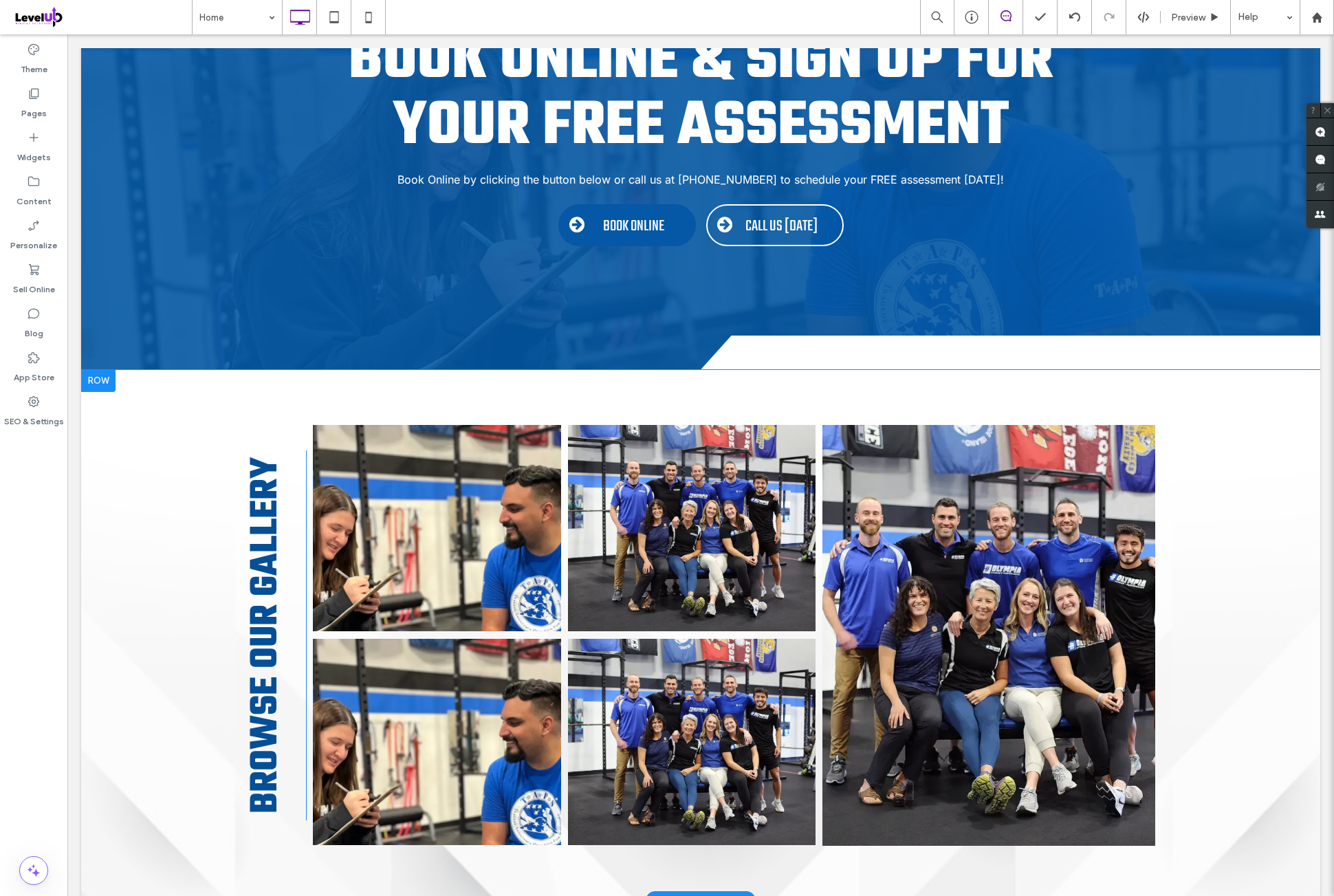
scroll to position [3882, 0]
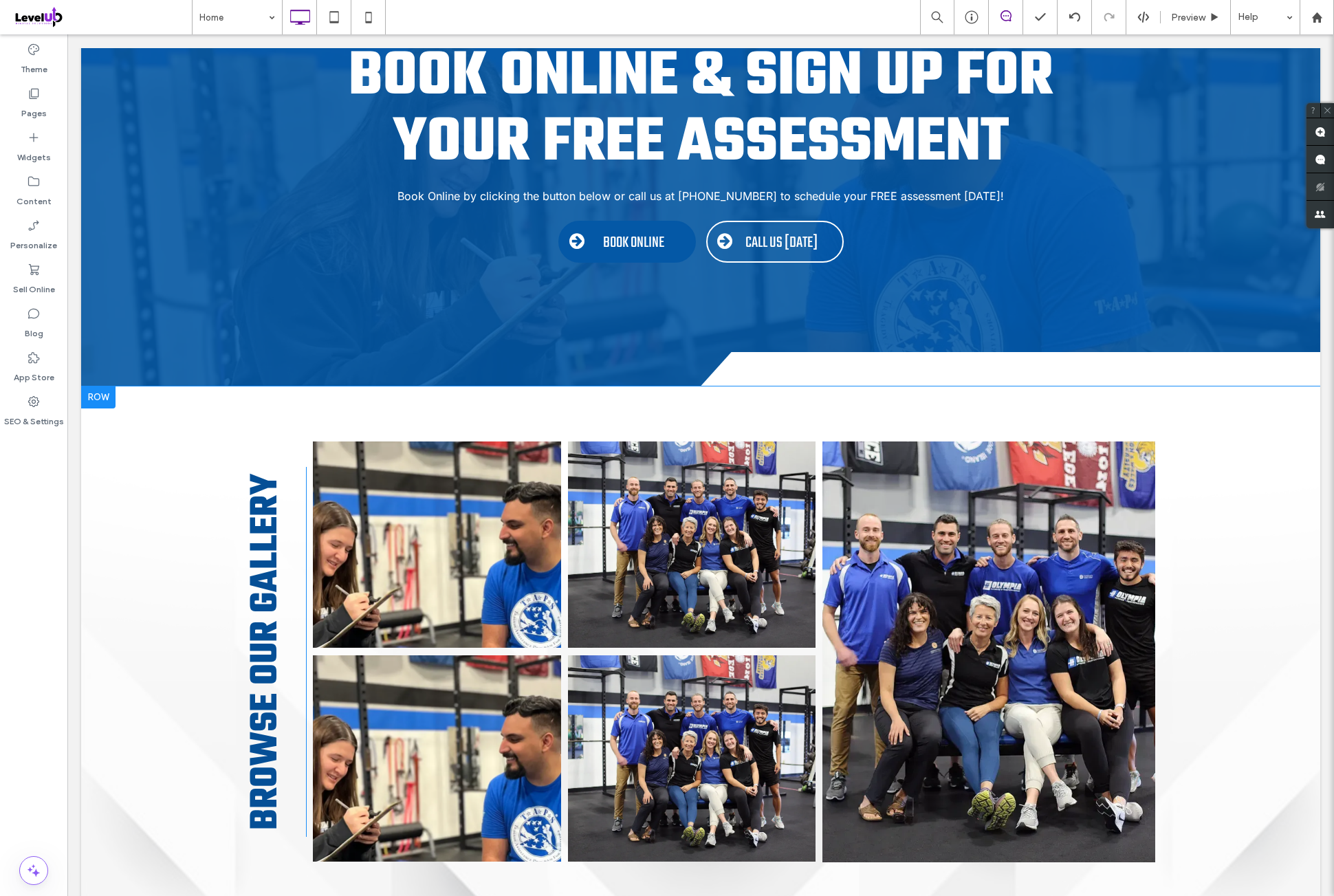
click at [386, 386] on div "bROWSE oUR gALLERY Click To Paste Button Button Button Button Button Click To P…" at bounding box center [701, 652] width 1239 height 532
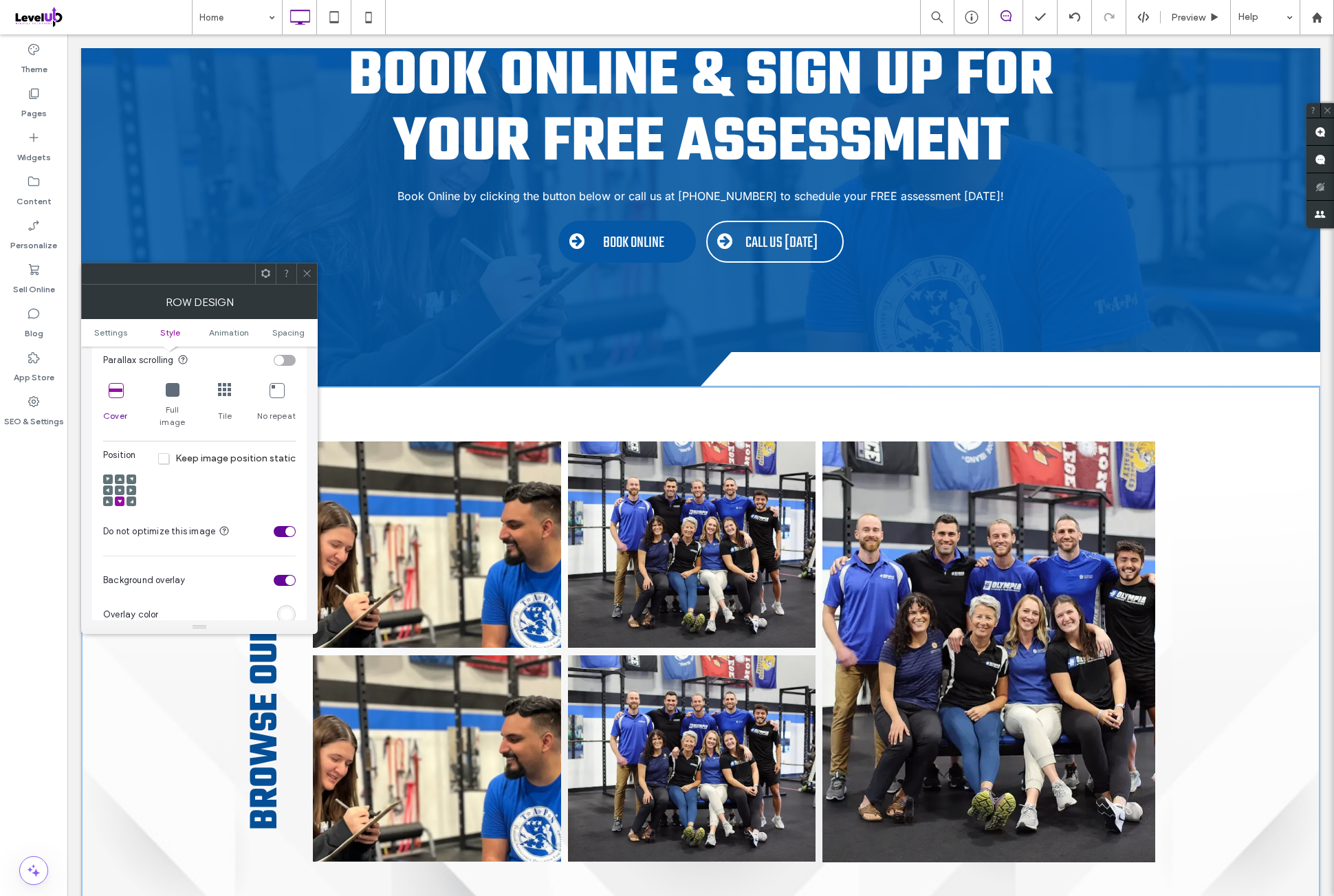
scroll to position [458, 0]
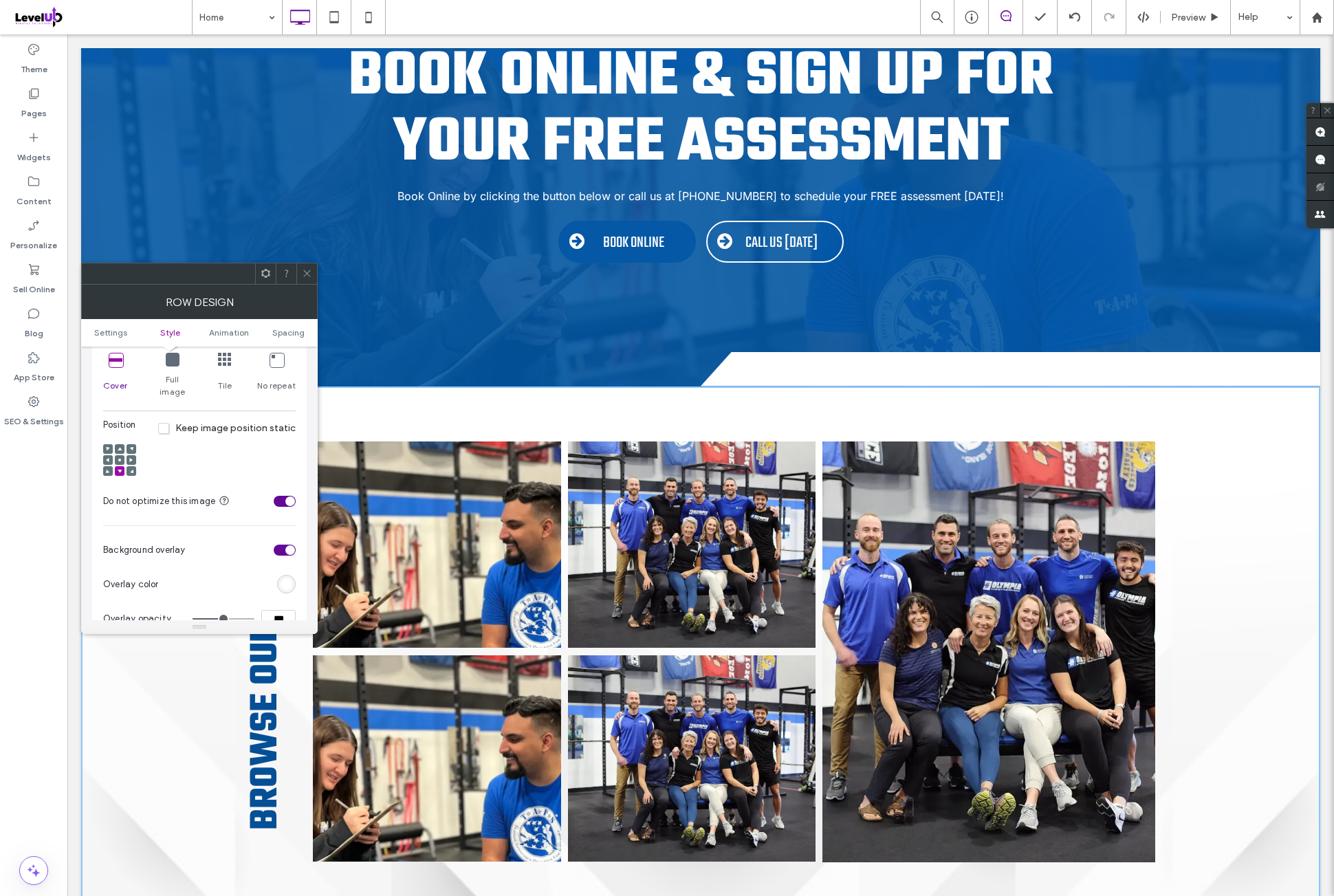
click at [119, 469] on use at bounding box center [119, 471] width 4 height 4
click at [233, 446] on div "Position Keep image position static" at bounding box center [199, 451] width 192 height 66
click at [308, 272] on icon at bounding box center [308, 273] width 11 height 11
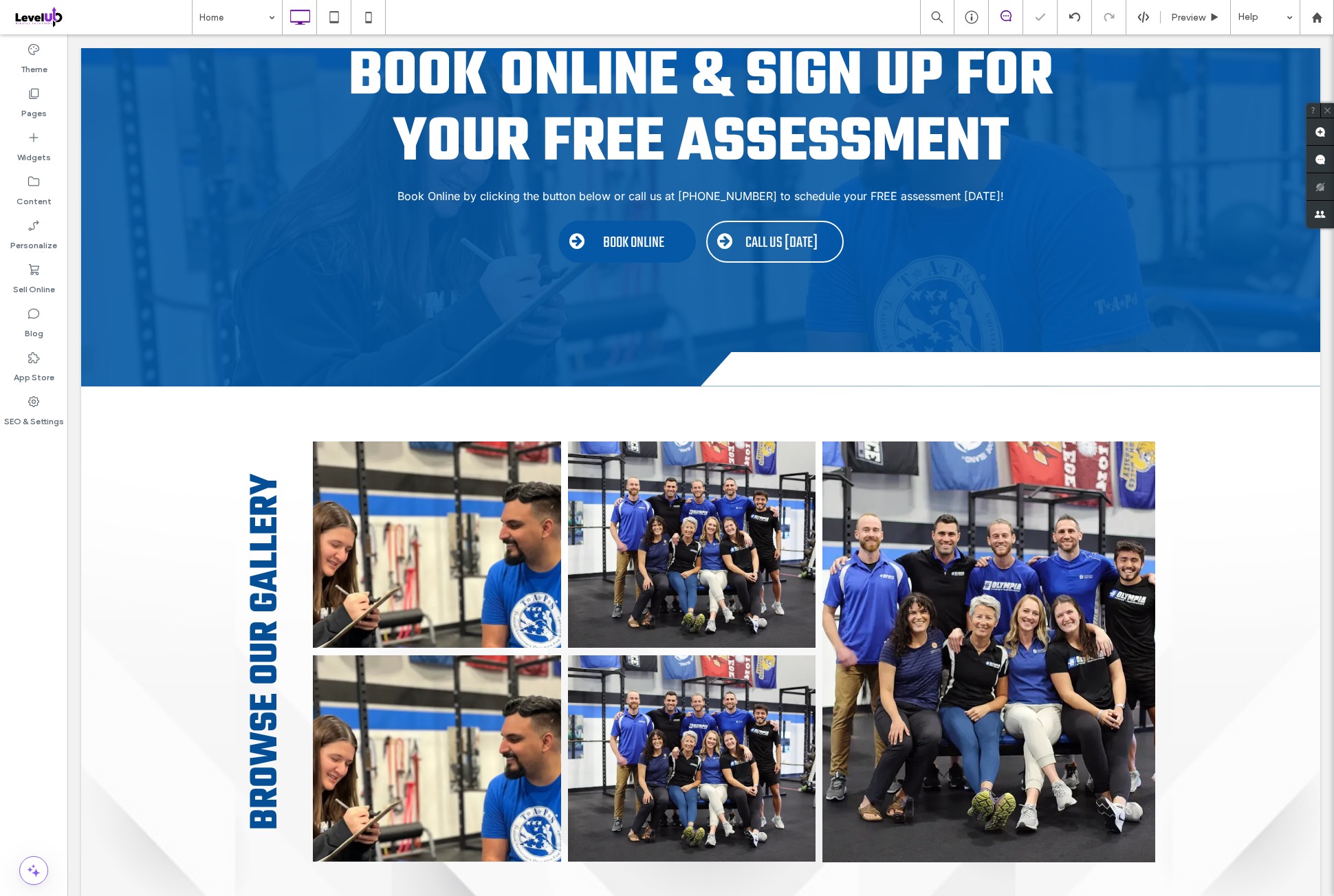
drag, startPoint x: 31, startPoint y: 512, endPoint x: 50, endPoint y: 510, distance: 19.1
click at [31, 512] on div "Theme Pages Widgets Content Personalize Sell Online Blog App Store SEO & Settin…" at bounding box center [34, 465] width 67 height 862
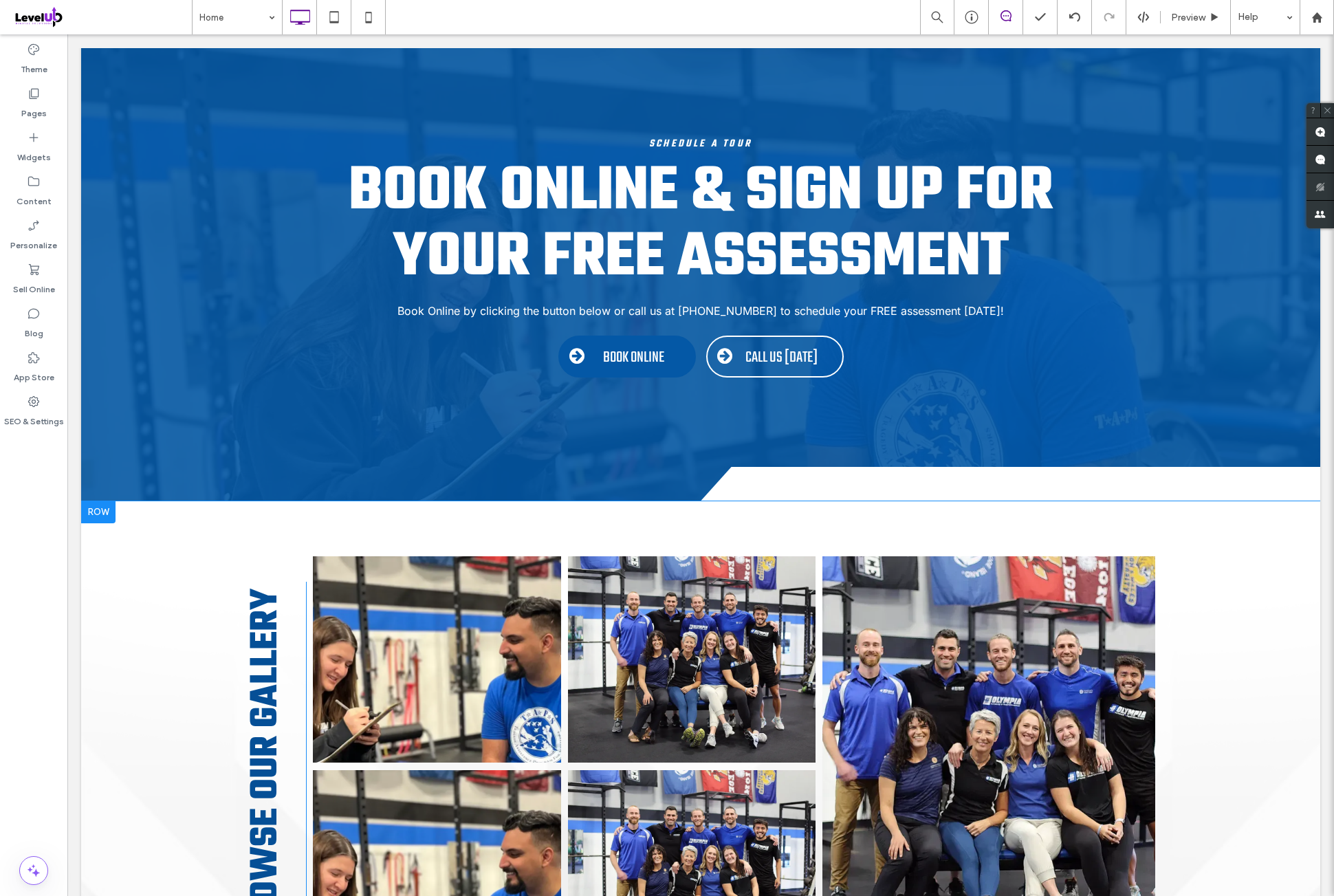
scroll to position [4111, 0]
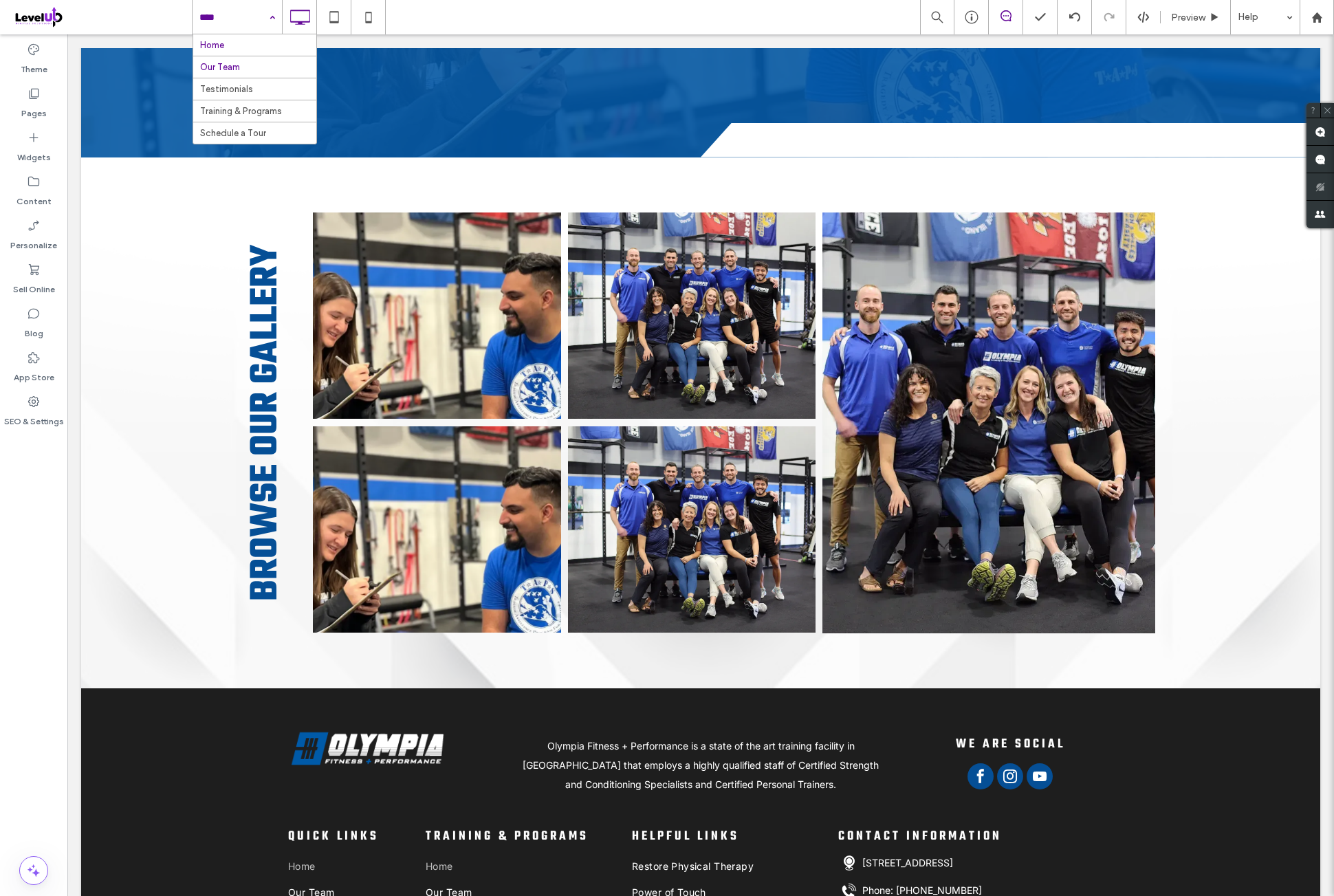
drag, startPoint x: 256, startPoint y: 17, endPoint x: 233, endPoint y: 73, distance: 60.5
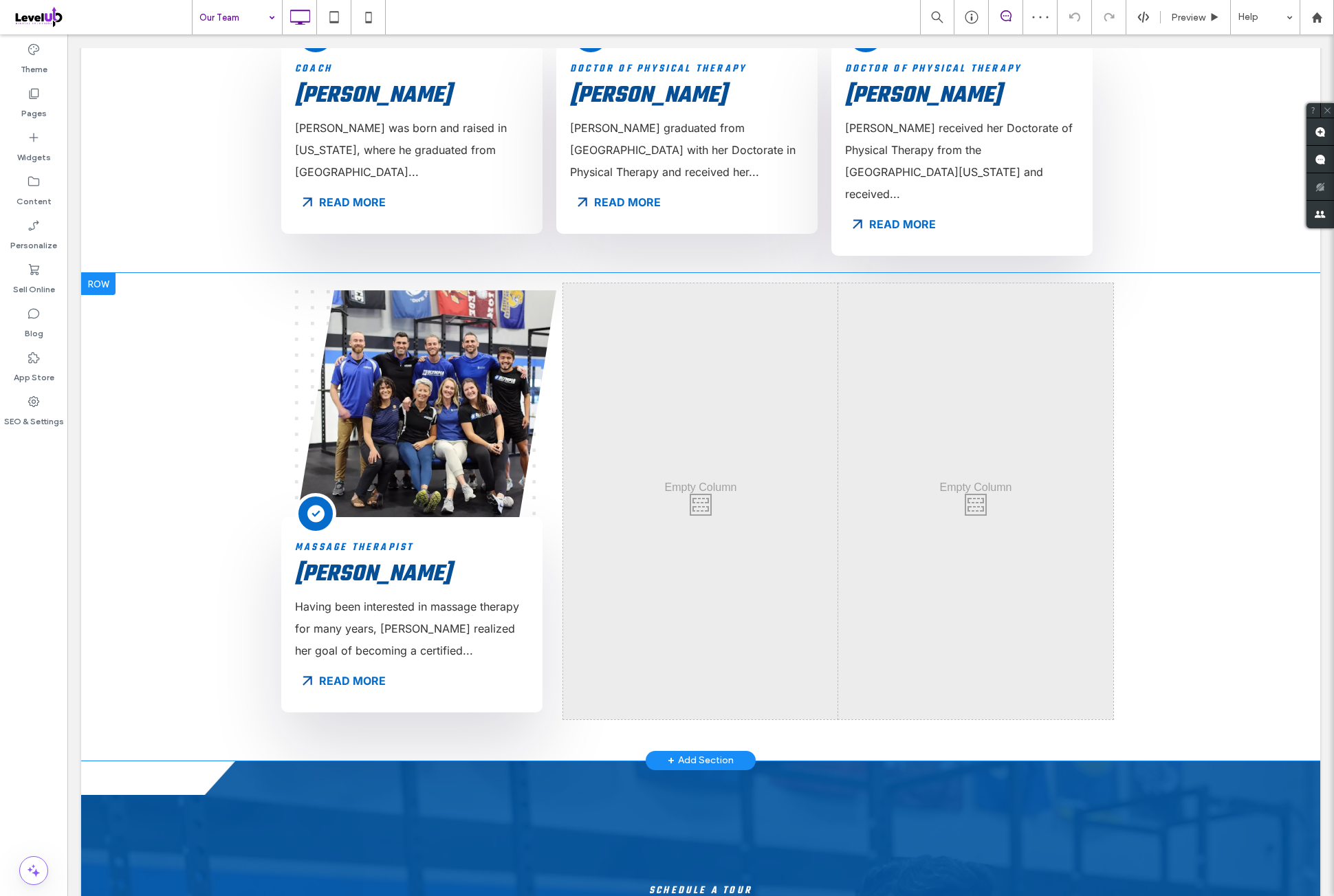
scroll to position [1375, 0]
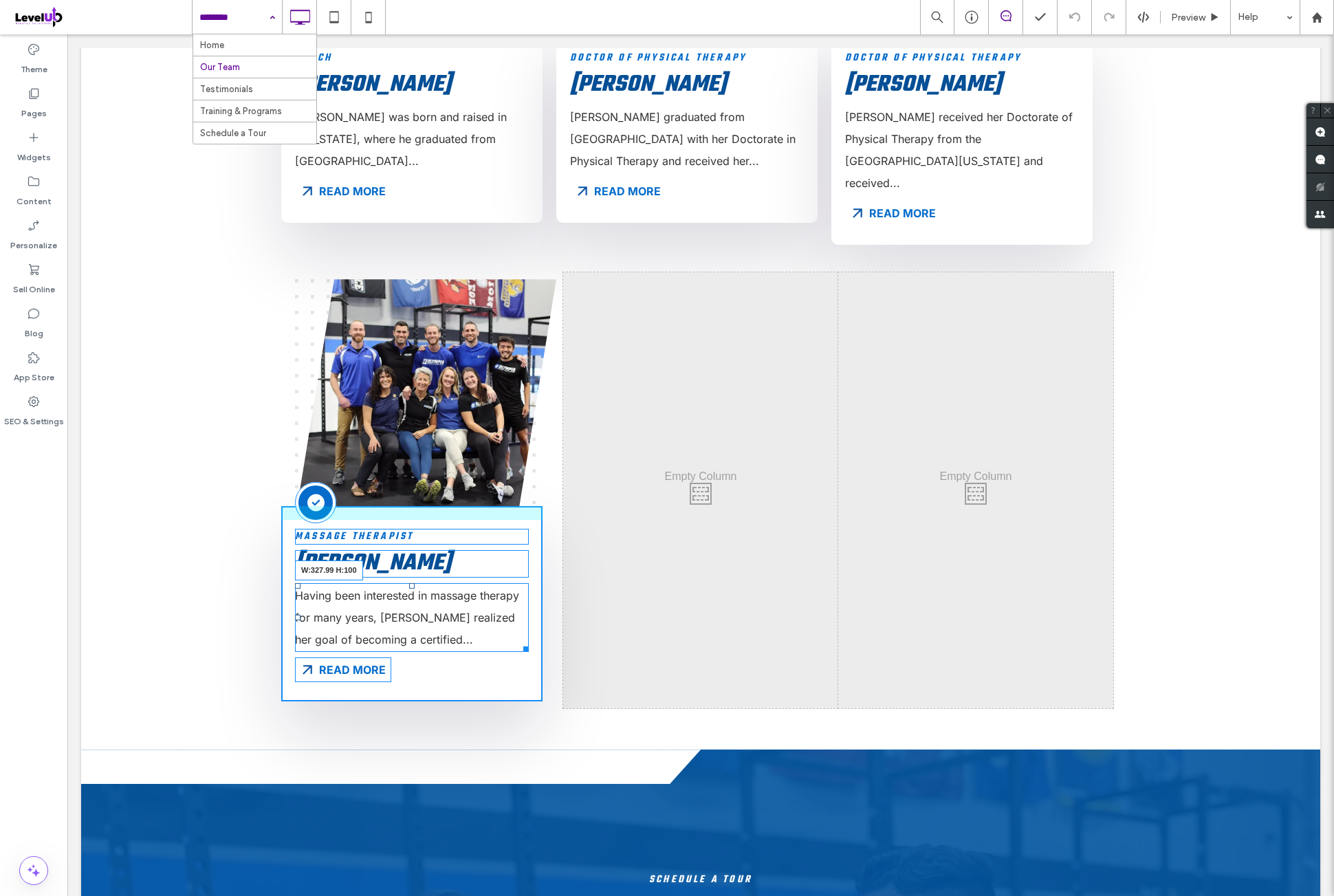
drag, startPoint x: 517, startPoint y: 556, endPoint x: 510, endPoint y: 546, distance: 12.2
click at [510, 583] on div "Having been interested in massage therapy for many years, [PERSON_NAME] realize…" at bounding box center [412, 617] width 234 height 69
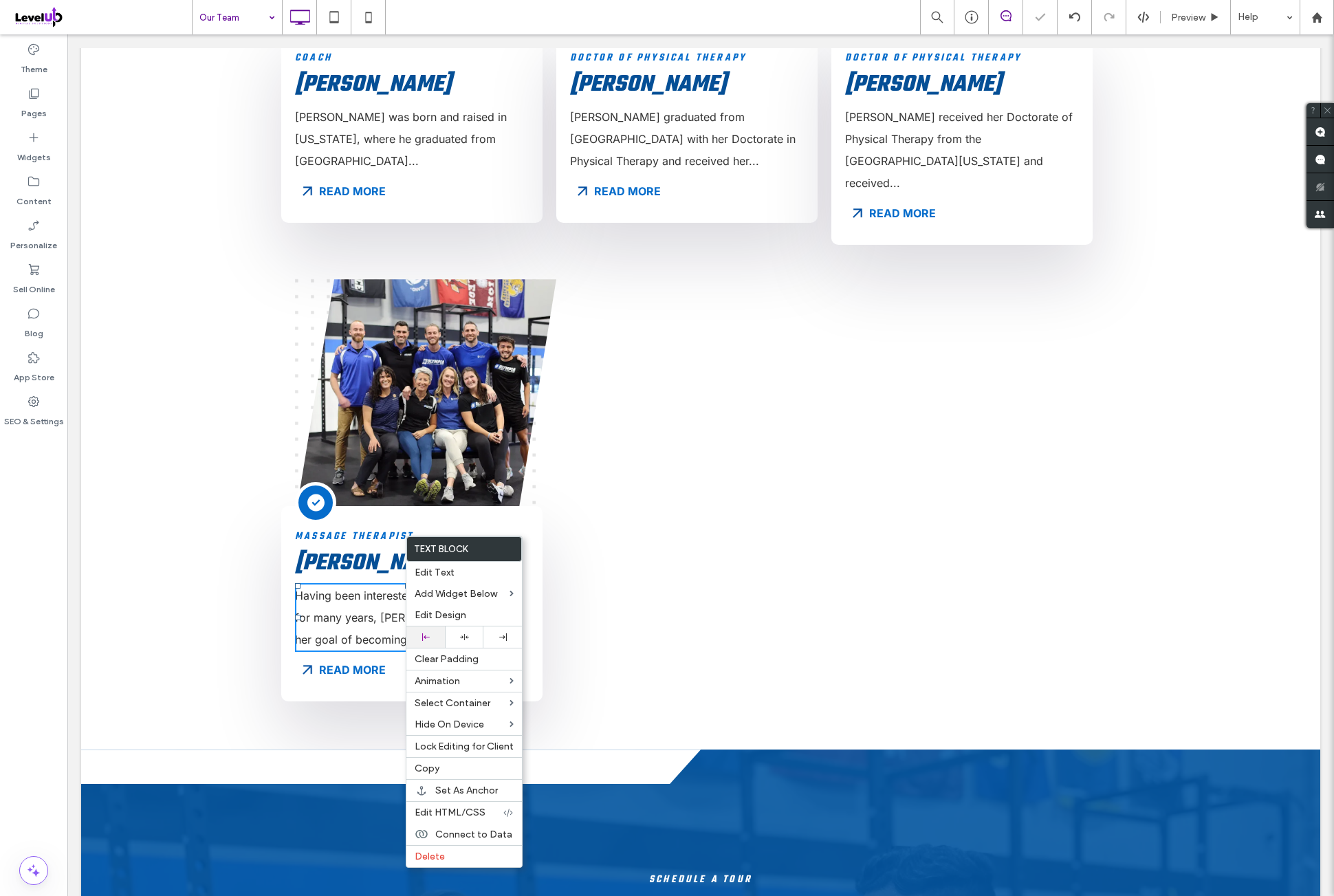
click at [438, 636] on div at bounding box center [426, 637] width 38 height 21
click at [365, 585] on p "Having been interested in massage therapy for many years, [PERSON_NAME] realize…" at bounding box center [408, 617] width 226 height 66
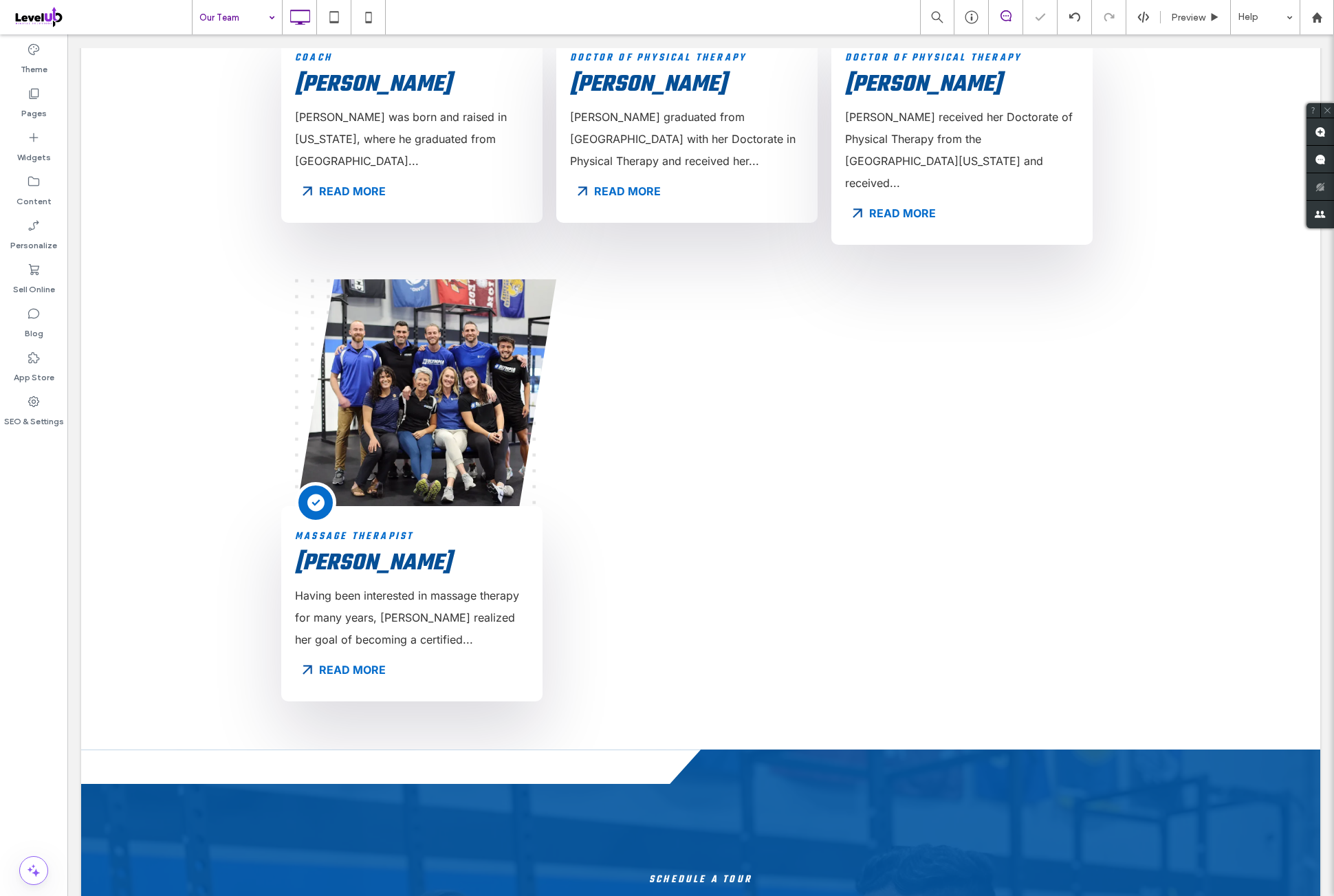
click at [59, 582] on div "Theme Pages Widgets Content Personalize Sell Online Blog App Store SEO & Settin…" at bounding box center [34, 465] width 67 height 862
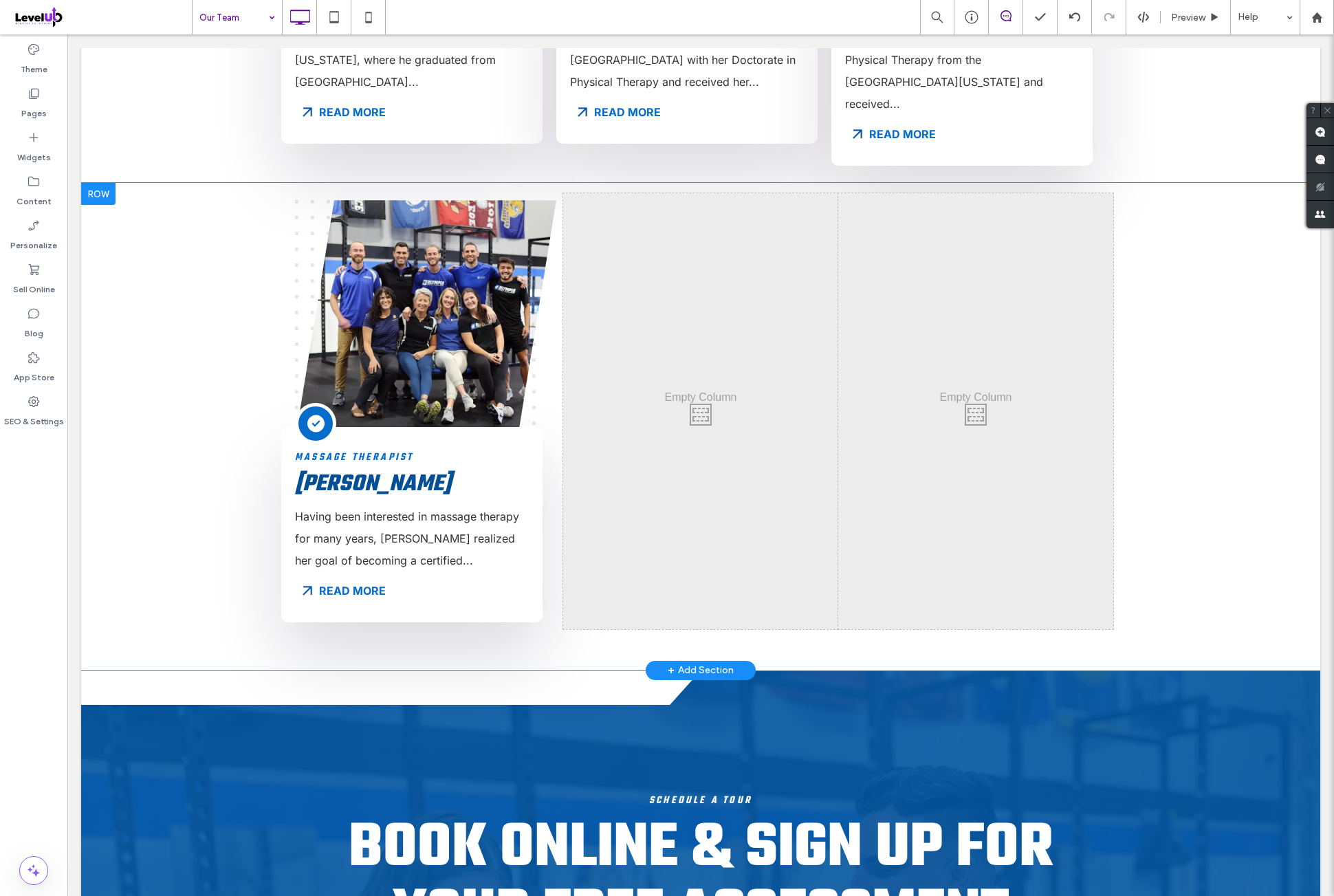
scroll to position [1490, 0]
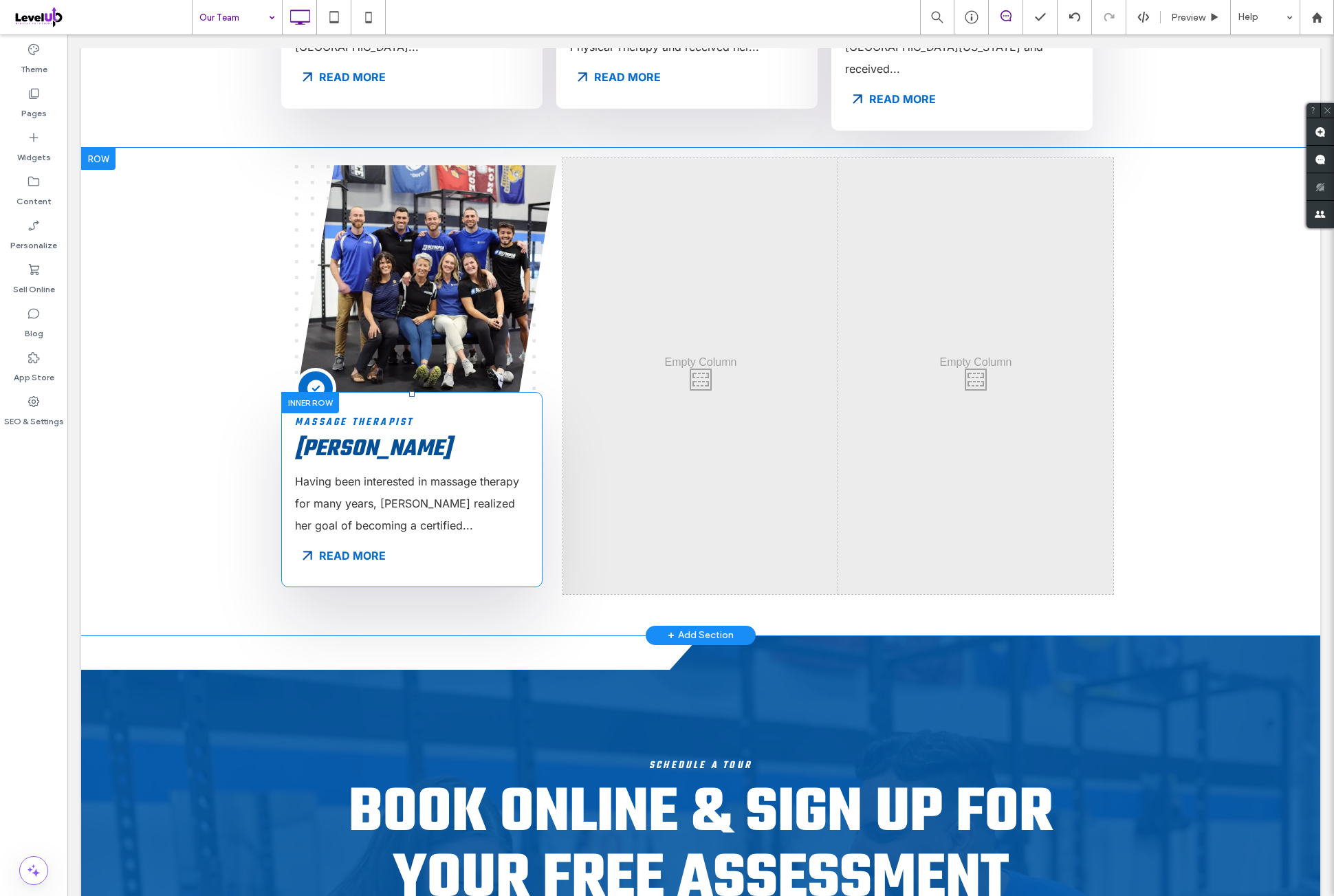
click at [297, 392] on div at bounding box center [311, 403] width 58 height 21
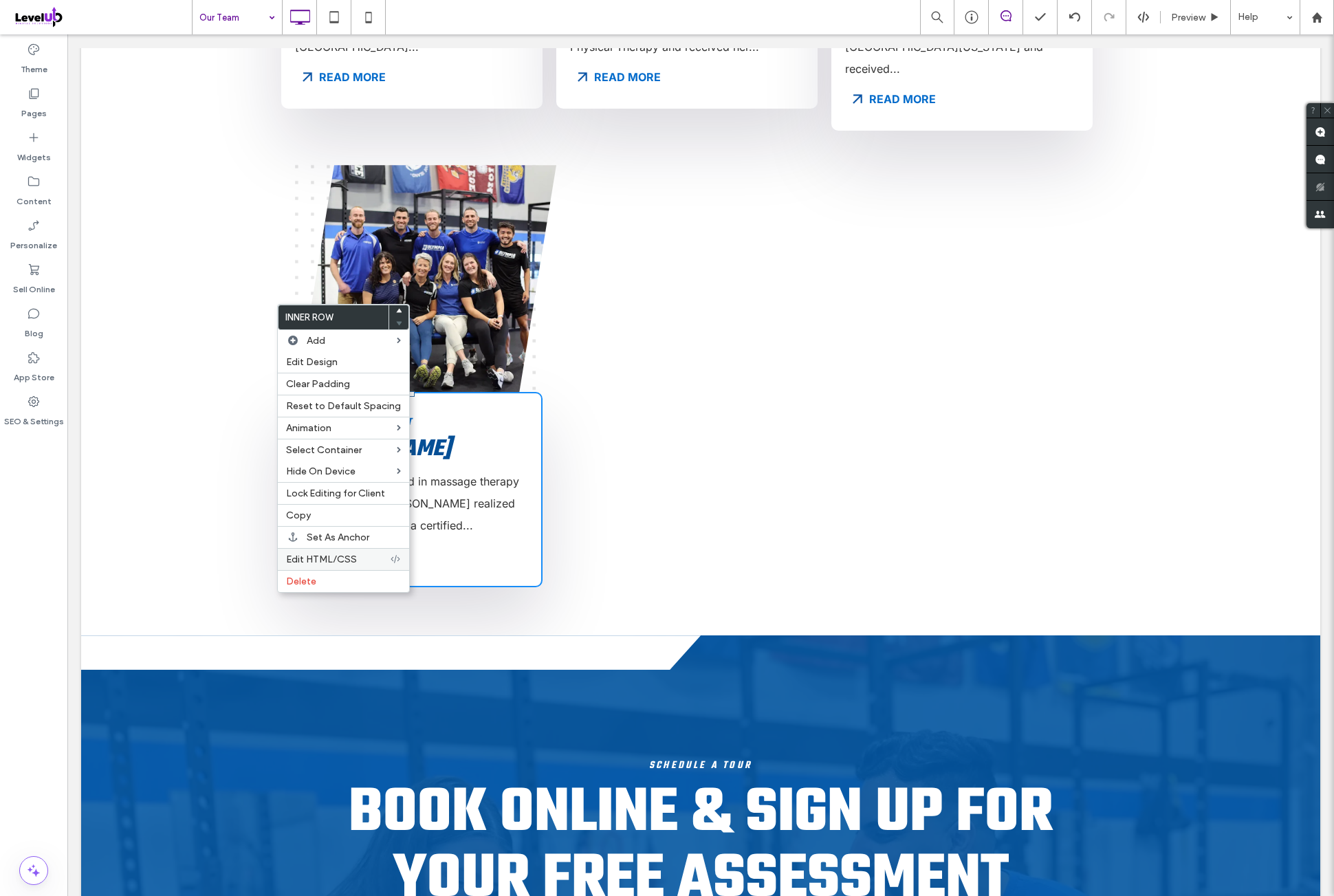
click at [361, 553] on label "Edit HTML/CSS" at bounding box center [338, 559] width 104 height 11
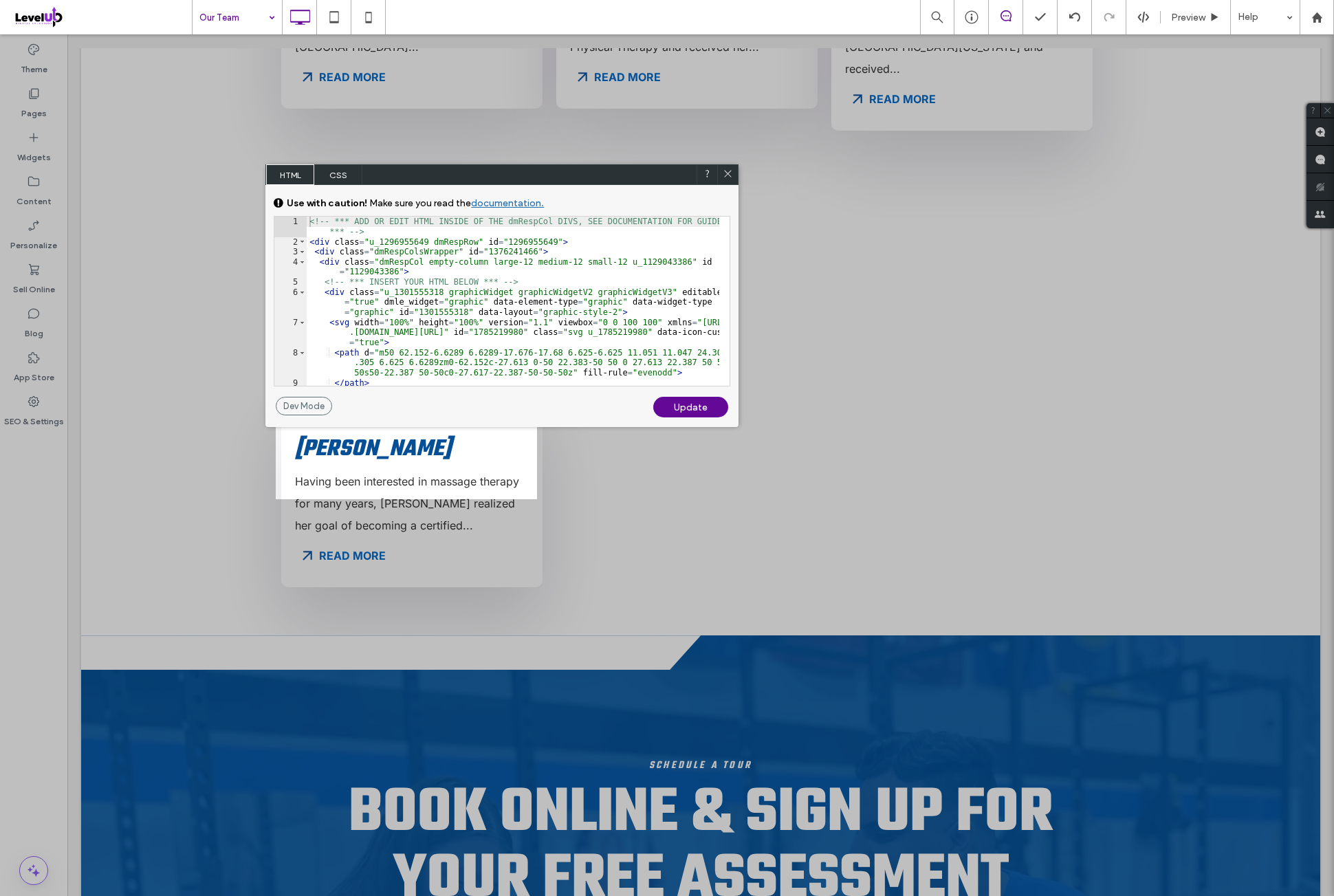
drag, startPoint x: 441, startPoint y: 45, endPoint x: 568, endPoint y: 226, distance: 221.1
click at [593, 185] on div "HTML CSS" at bounding box center [502, 174] width 473 height 21
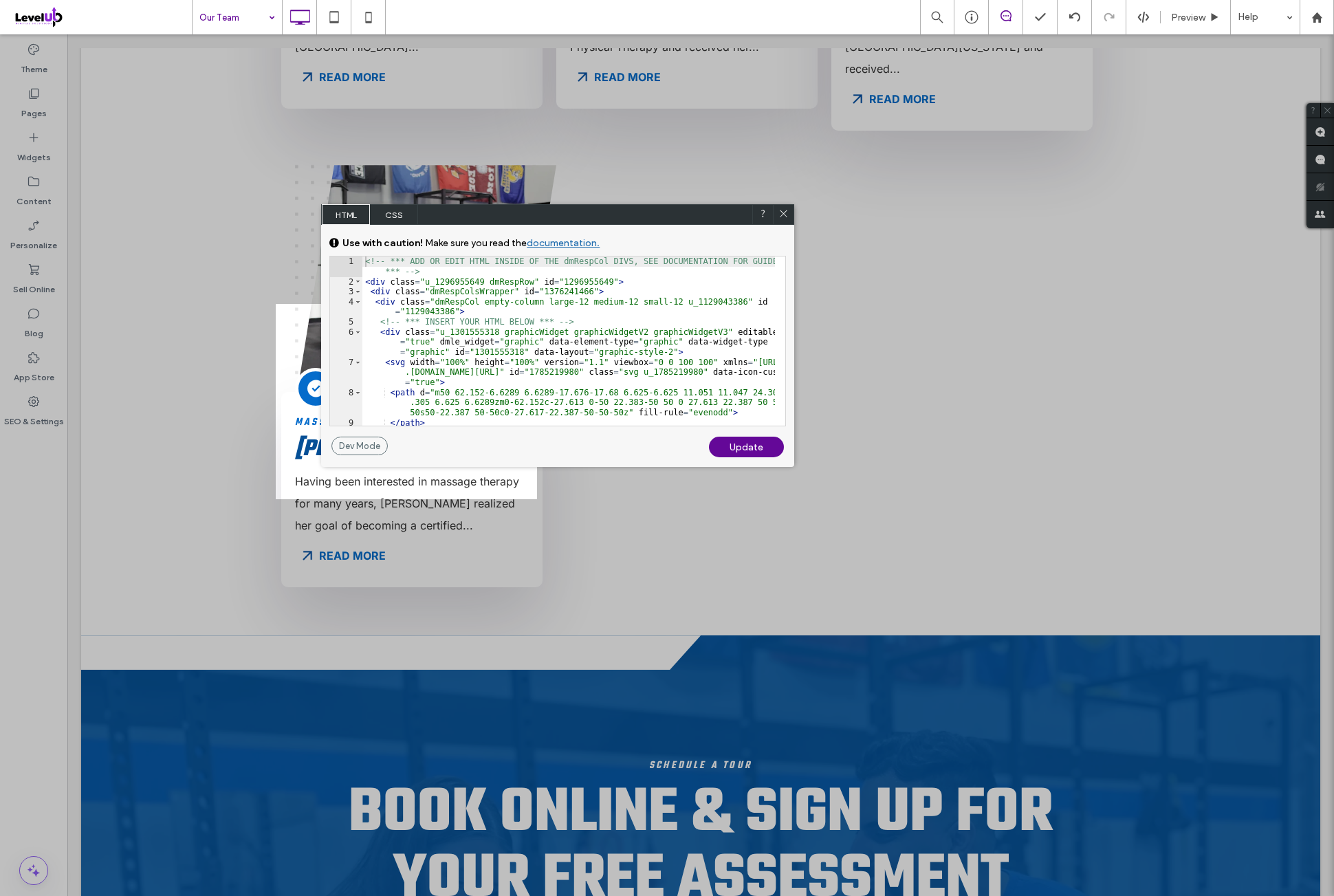
click at [403, 212] on span "CSS" at bounding box center [394, 214] width 48 height 21
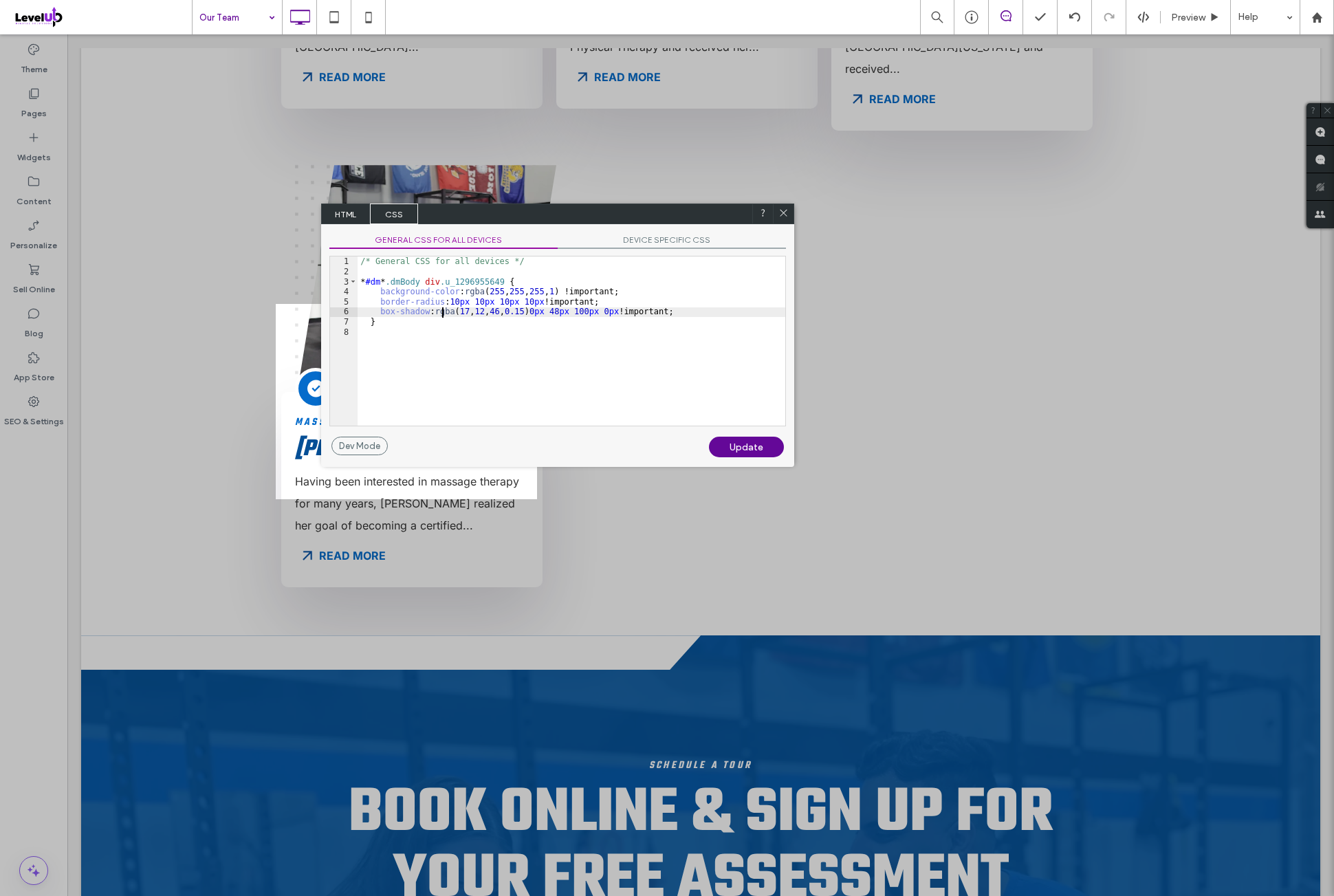
click at [440, 308] on div "/* General CSS for all devices */ * #dm * .dmBody div .u_1296955649 { backgroun…" at bounding box center [572, 351] width 427 height 189
click at [480, 243] on span "GENERAL CSS FOR ALL DEVICES" at bounding box center [443, 241] width 228 height 15
click at [689, 317] on div "/* General CSS for all devices */ * #dm * .dmBody div .u_1296955649 { backgroun…" at bounding box center [572, 351] width 427 height 189
click at [685, 307] on div "/* General CSS for all devices */ * #dm * .dmBody div .u_1296955649 { backgroun…" at bounding box center [572, 351] width 427 height 189
click at [681, 312] on div "/* General CSS for all devices */ * #dm * .dmBody div .u_1296955649 { backgroun…" at bounding box center [572, 341] width 427 height 169
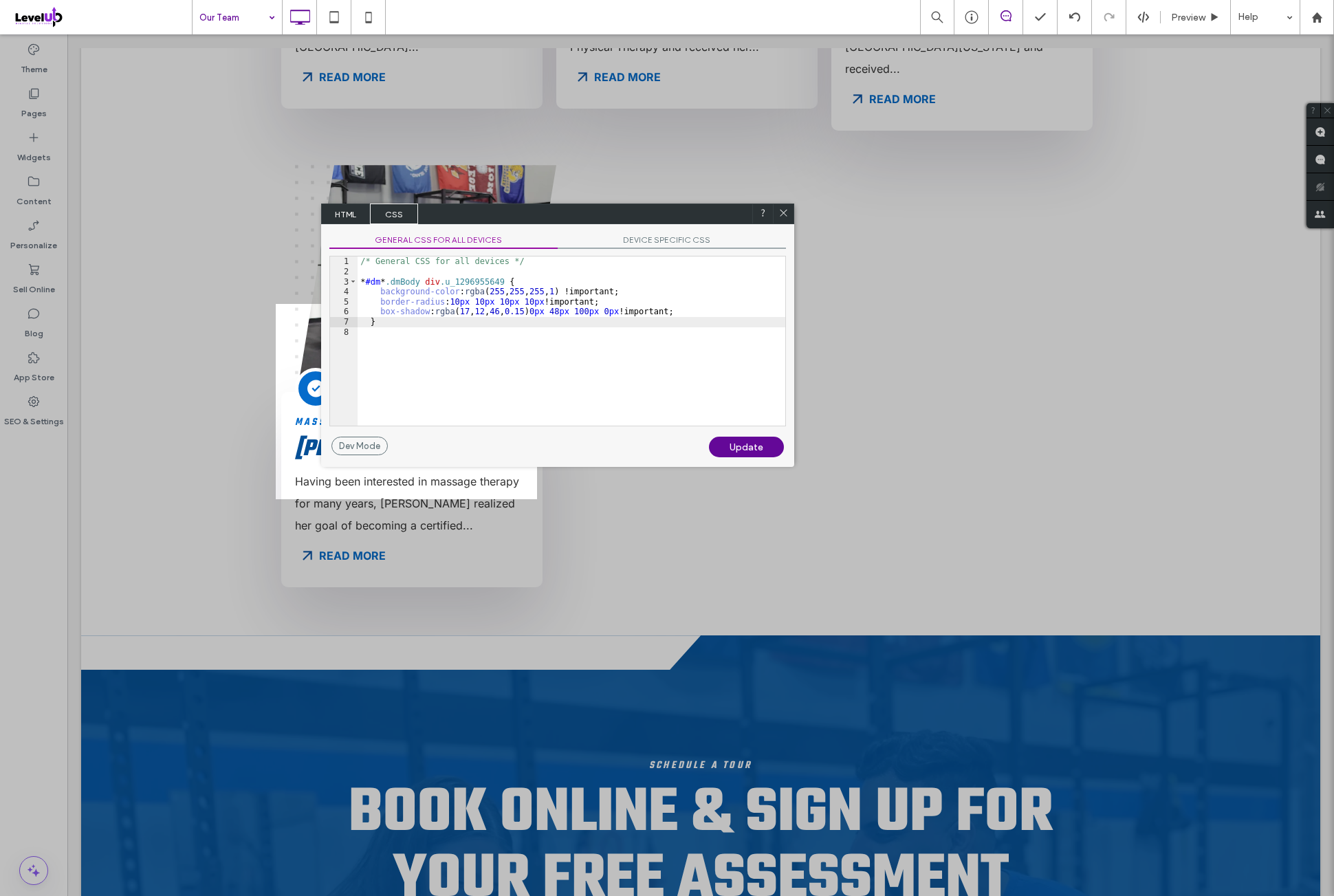
click at [691, 316] on div "/* General CSS for all devices */ * #dm * .dmBody div .u_1296955649 { backgroun…" at bounding box center [572, 351] width 427 height 189
type textarea "**"
click at [751, 449] on div "Update" at bounding box center [746, 446] width 75 height 21
click at [784, 216] on icon at bounding box center [784, 213] width 11 height 11
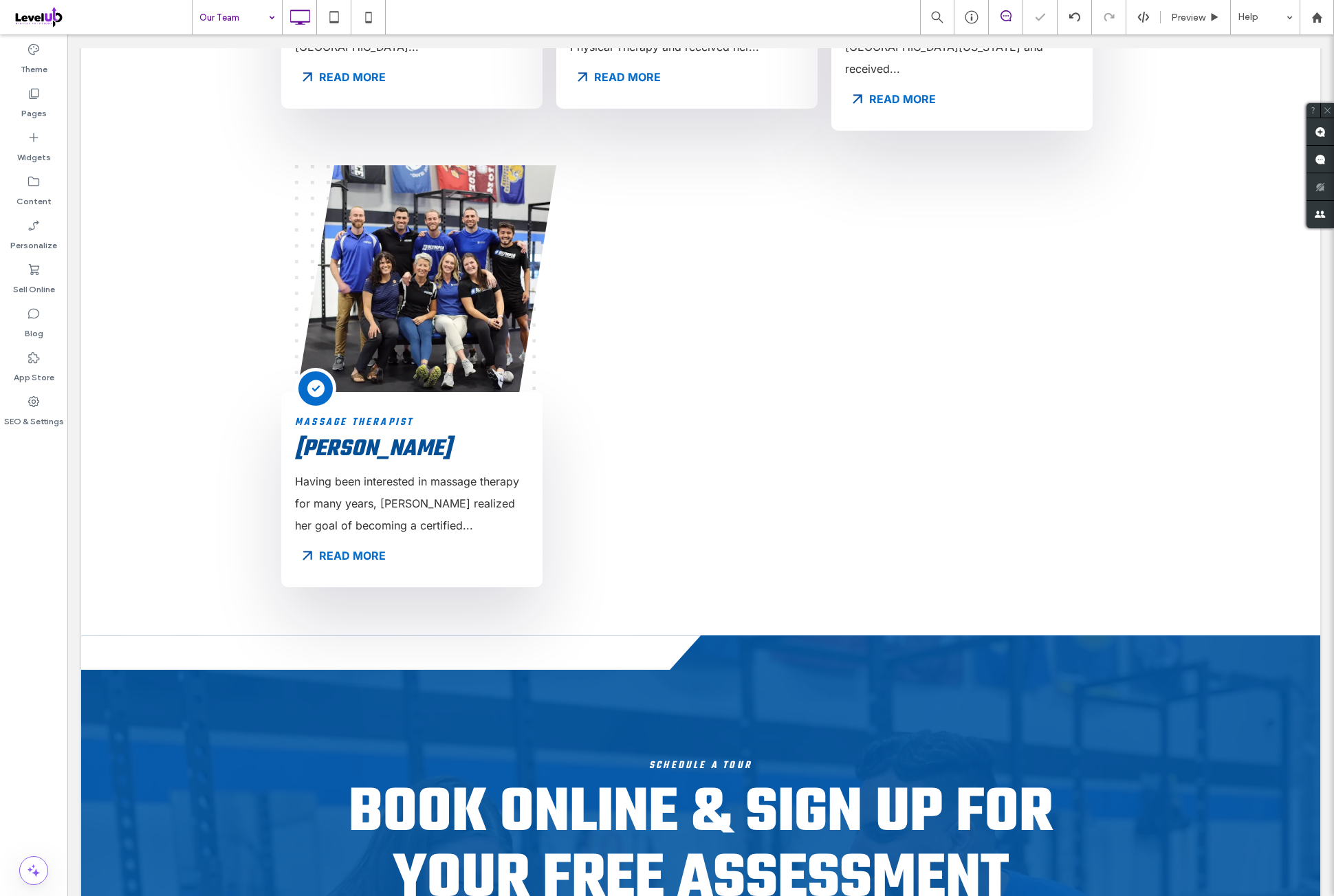
click at [31, 555] on div "Theme Pages Widgets Content Personalize Sell Online Blog App Store SEO & Settin…" at bounding box center [34, 465] width 67 height 862
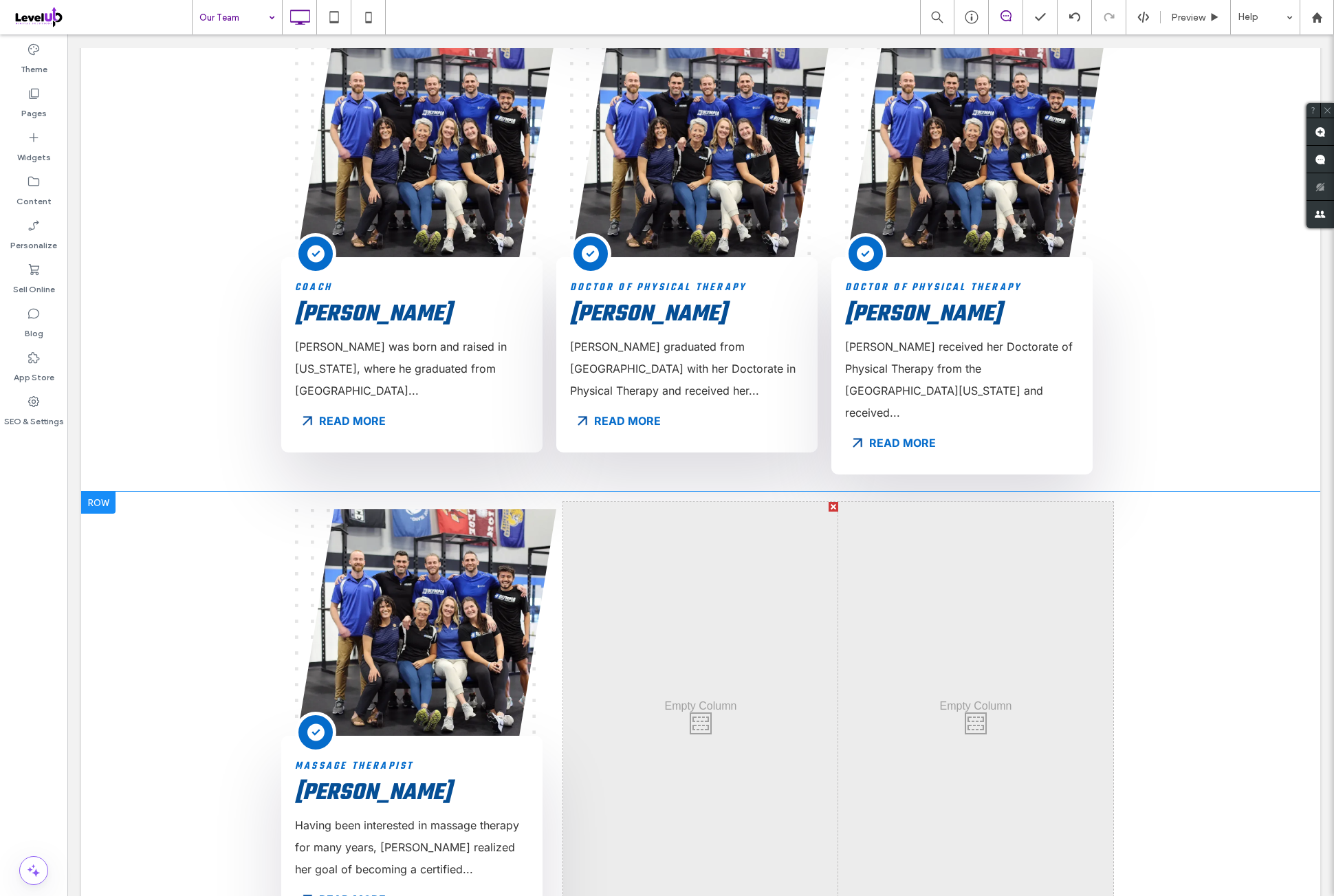
scroll to position [802, 0]
